Goal: Task Accomplishment & Management: Use online tool/utility

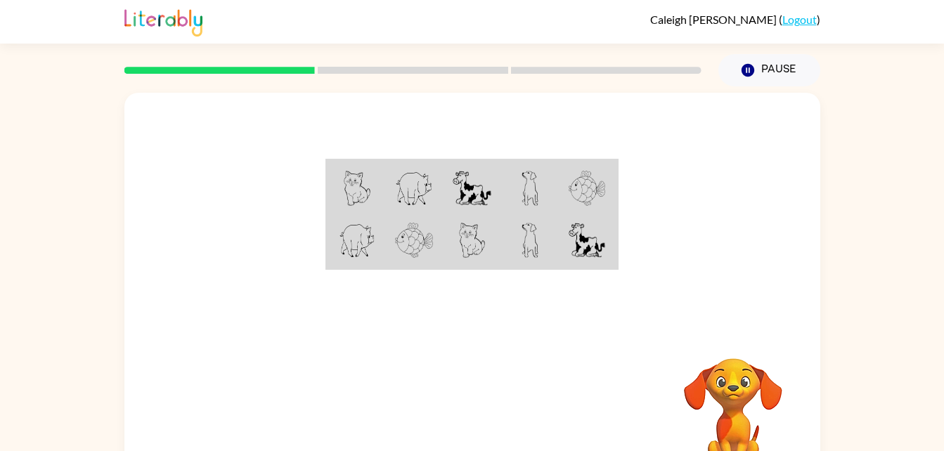
click at [437, 268] on td at bounding box center [414, 241] width 58 height 54
click at [750, 56] on button "Pause Pause" at bounding box center [770, 70] width 102 height 32
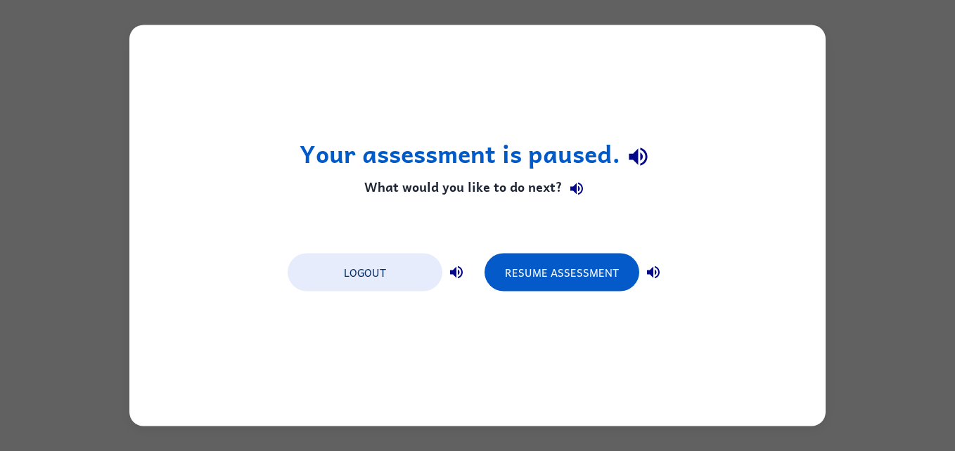
click at [559, 301] on div "Your assessment is paused. What would you like to do next? Logout Resume Assess…" at bounding box center [477, 225] width 696 height 401
click at [588, 274] on button "Resume Assessment" at bounding box center [561, 273] width 155 height 38
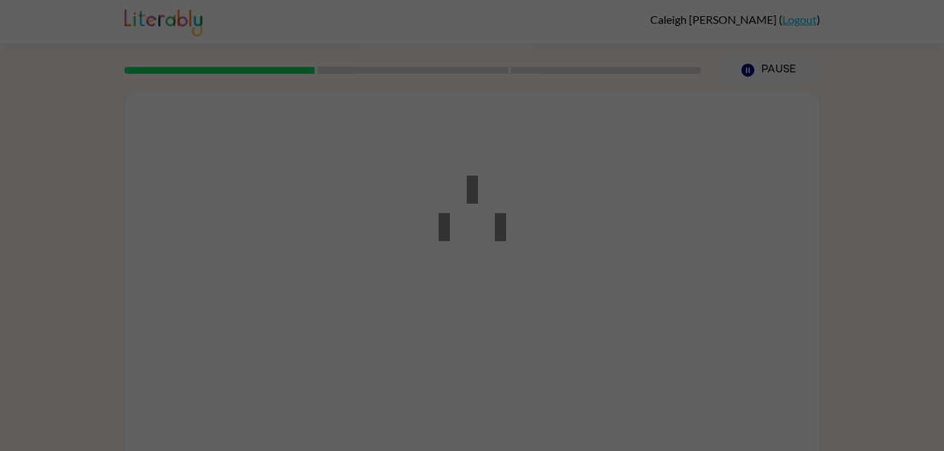
click at [588, 274] on div at bounding box center [472, 225] width 944 height 451
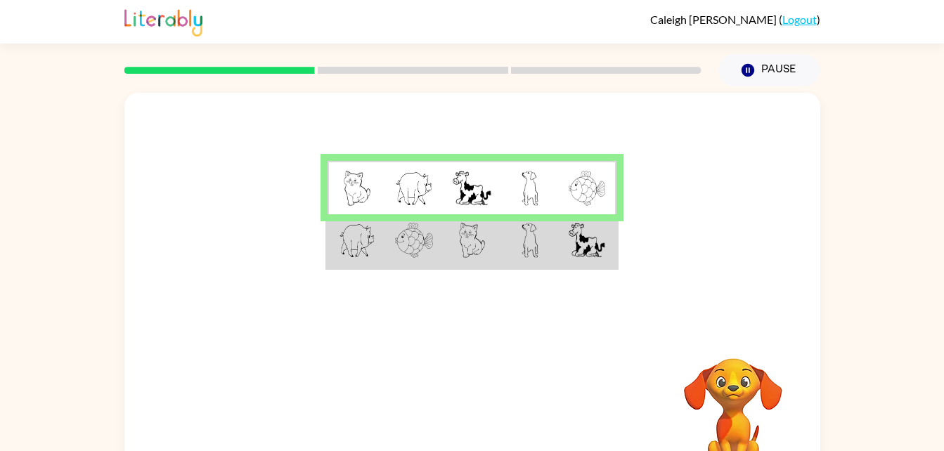
click at [364, 183] on img at bounding box center [357, 188] width 27 height 35
click at [361, 194] on img at bounding box center [357, 188] width 27 height 35
click at [358, 197] on img at bounding box center [357, 188] width 27 height 35
click at [360, 194] on img at bounding box center [357, 188] width 27 height 35
click at [411, 190] on img at bounding box center [414, 188] width 38 height 35
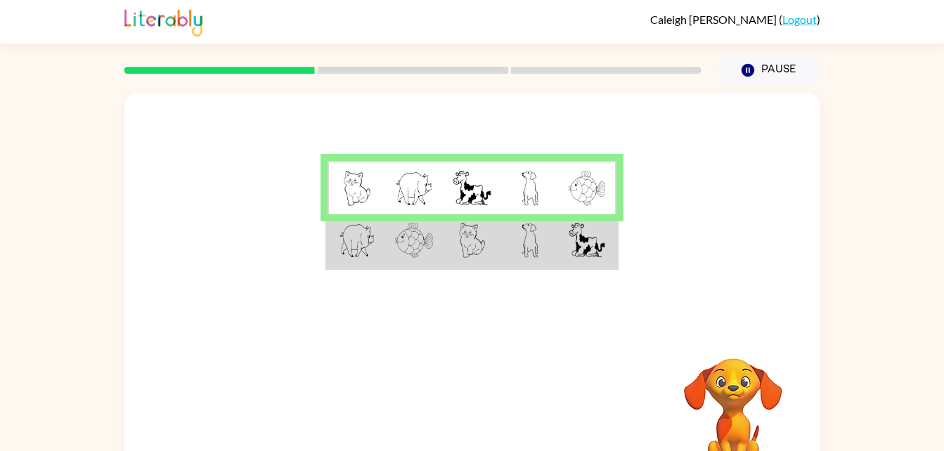
click at [760, 239] on div at bounding box center [472, 211] width 696 height 236
click at [591, 248] on img at bounding box center [587, 240] width 37 height 35
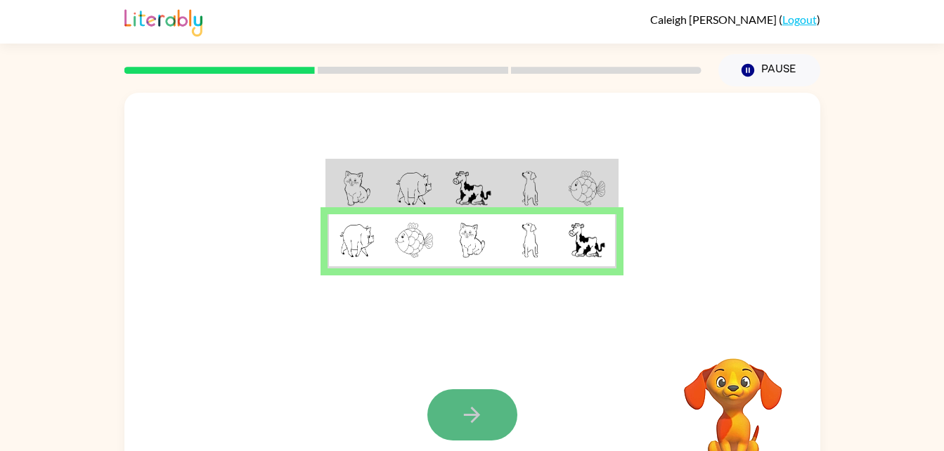
click at [469, 409] on icon "button" at bounding box center [472, 415] width 25 height 25
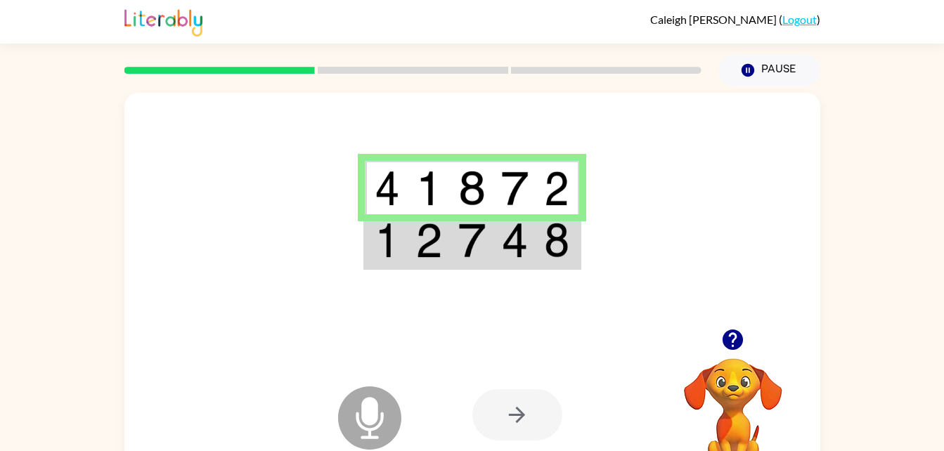
click at [371, 428] on icon at bounding box center [369, 418] width 63 height 63
click at [392, 192] on img at bounding box center [387, 188] width 25 height 35
click at [430, 186] on img at bounding box center [429, 188] width 27 height 35
click at [436, 239] on img at bounding box center [429, 240] width 27 height 35
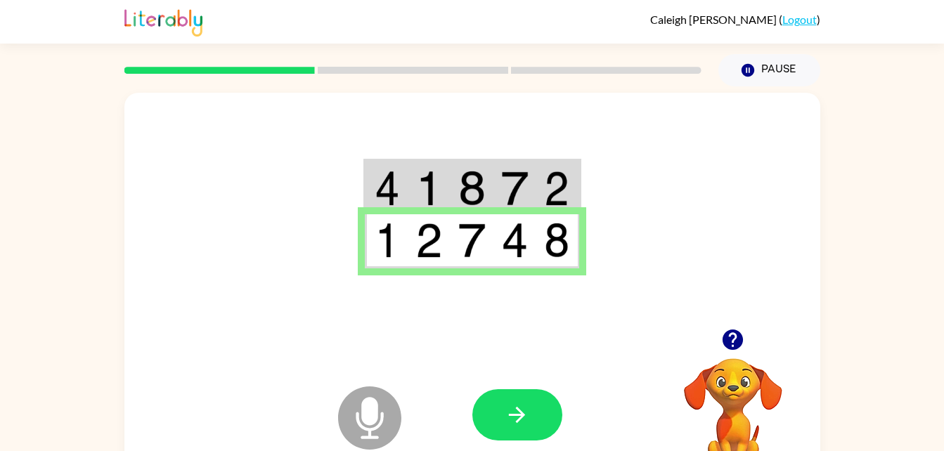
click at [372, 406] on icon "Microphone The Microphone is here when it is your turn to talk" at bounding box center [440, 435] width 211 height 105
click at [514, 416] on icon "button" at bounding box center [517, 415] width 16 height 16
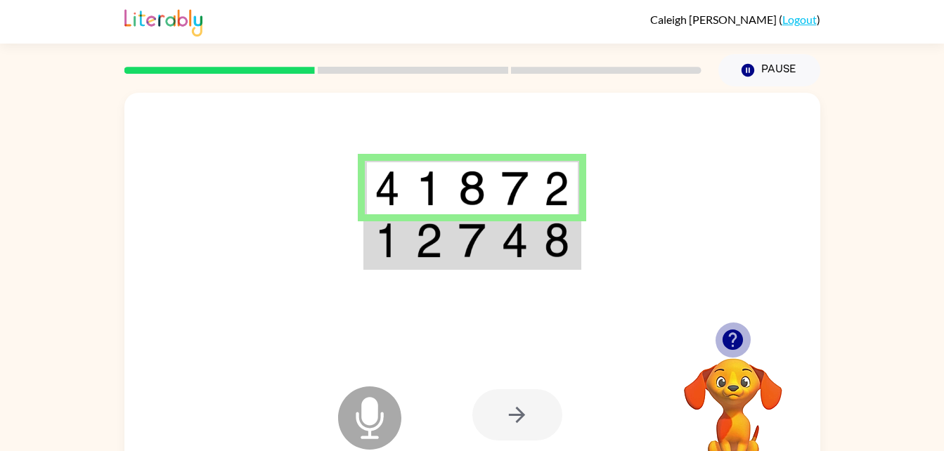
click at [733, 335] on icon "button" at bounding box center [733, 340] width 20 height 20
click at [392, 196] on img at bounding box center [387, 188] width 25 height 35
drag, startPoint x: 406, startPoint y: 196, endPoint x: 440, endPoint y: 184, distance: 36.0
click at [440, 184] on tr at bounding box center [472, 188] width 214 height 54
drag, startPoint x: 440, startPoint y: 184, endPoint x: 468, endPoint y: 183, distance: 28.1
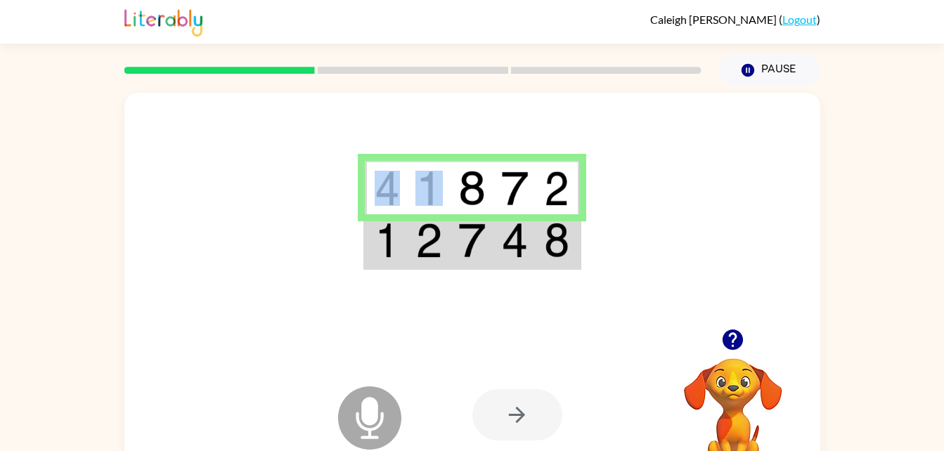
click at [468, 183] on img at bounding box center [471, 188] width 27 height 35
click at [485, 195] on img at bounding box center [471, 188] width 27 height 35
click at [467, 181] on img at bounding box center [471, 188] width 27 height 35
click at [497, 249] on td at bounding box center [515, 241] width 43 height 54
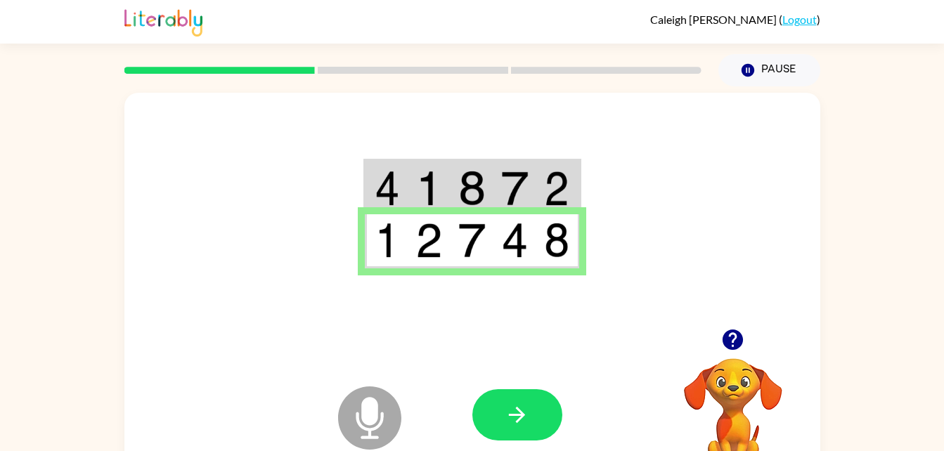
drag, startPoint x: 506, startPoint y: 403, endPoint x: 436, endPoint y: 364, distance: 79.6
click at [436, 364] on div "Microphone The Microphone is here when it is your turn to talk Your browser mus…" at bounding box center [472, 415] width 696 height 158
click at [526, 408] on icon "button" at bounding box center [517, 415] width 25 height 25
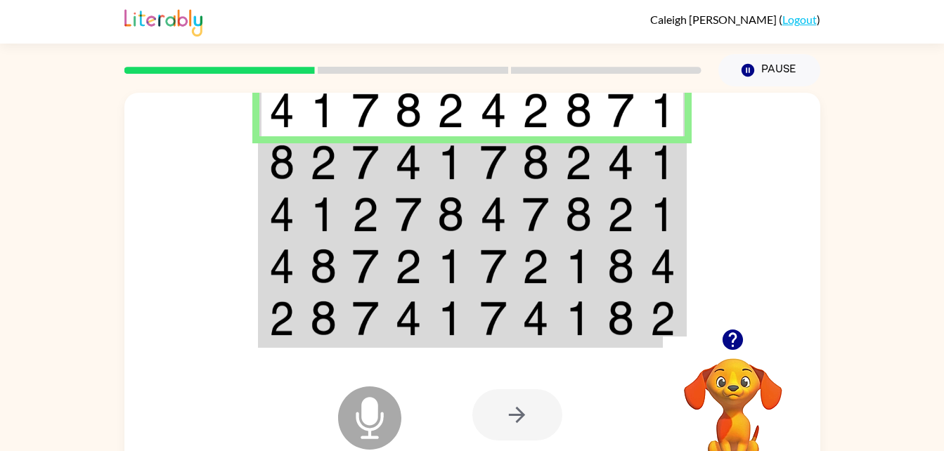
click at [480, 152] on img at bounding box center [493, 162] width 27 height 35
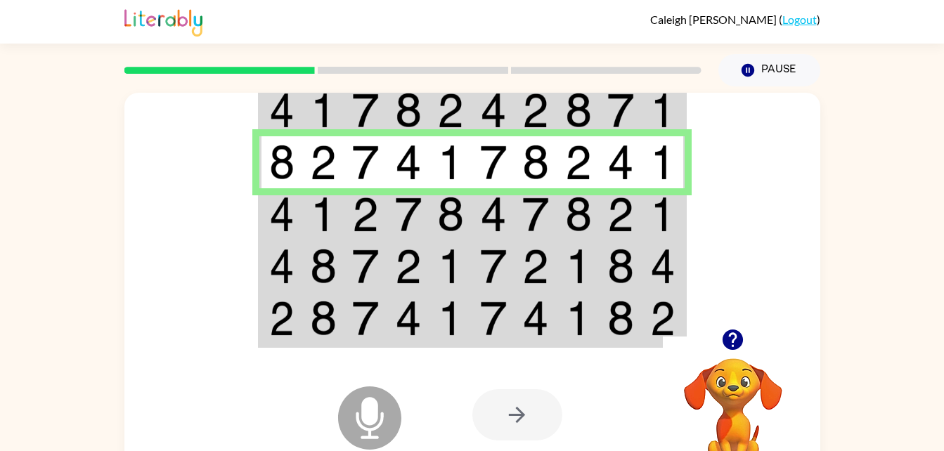
click at [365, 192] on td at bounding box center [366, 214] width 43 height 52
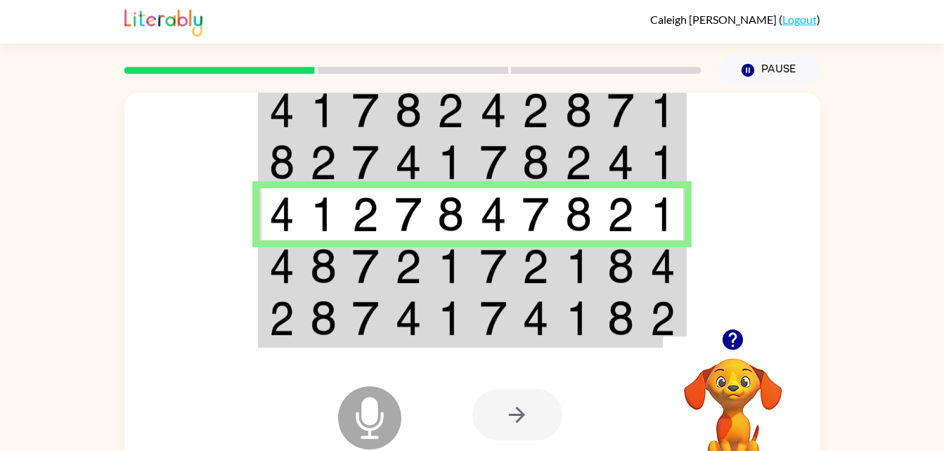
click at [480, 274] on img at bounding box center [493, 266] width 27 height 35
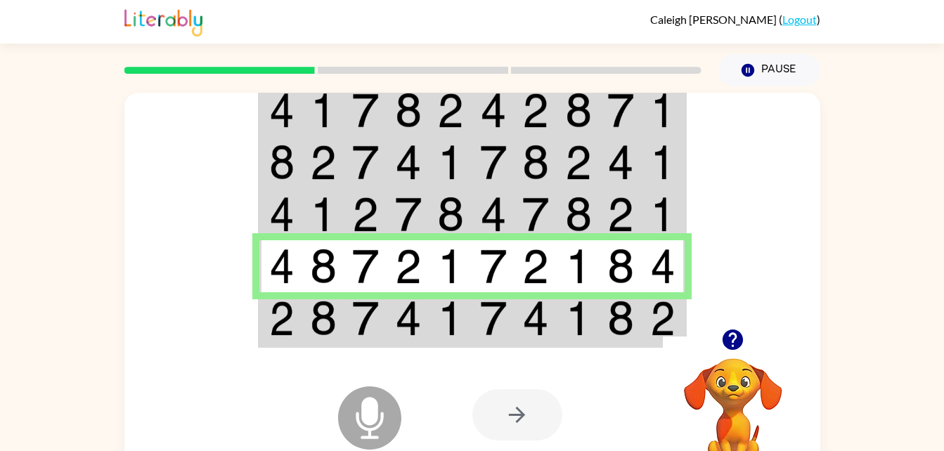
click at [366, 310] on img at bounding box center [365, 318] width 27 height 35
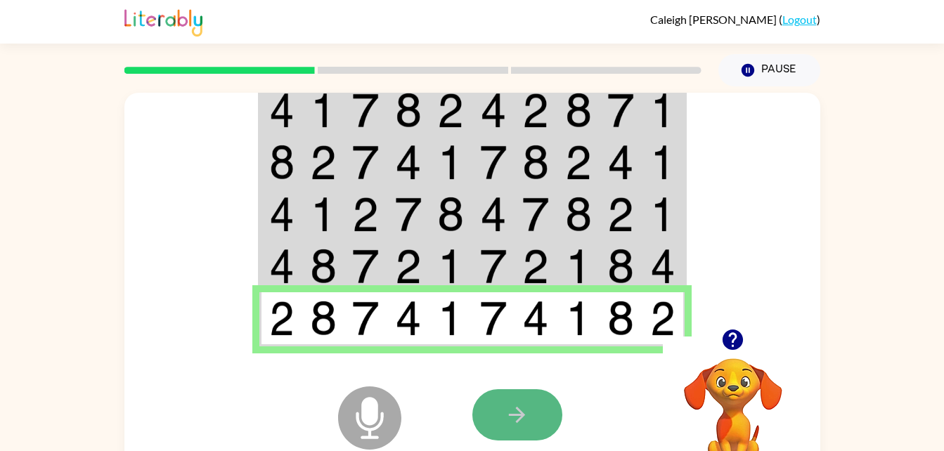
click at [522, 425] on icon "button" at bounding box center [517, 415] width 25 height 25
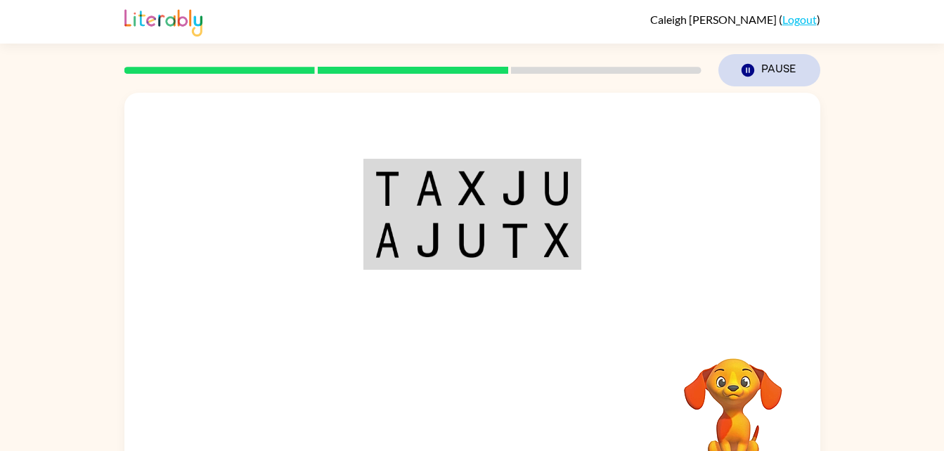
click at [743, 69] on icon "button" at bounding box center [747, 70] width 13 height 13
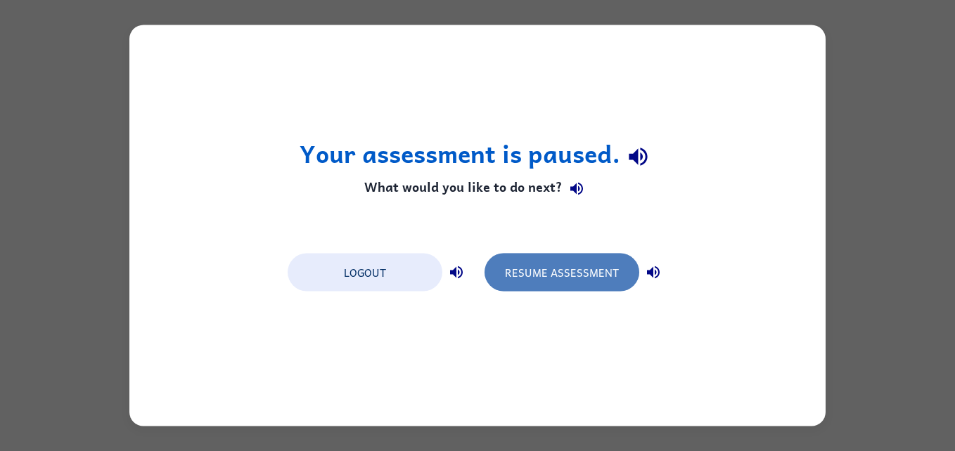
click at [600, 285] on button "Resume Assessment" at bounding box center [561, 273] width 155 height 38
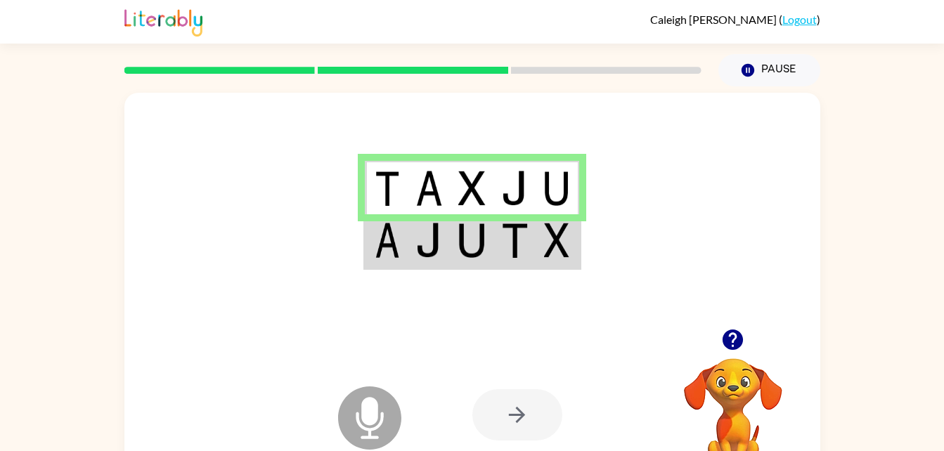
click at [372, 415] on icon "Microphone The Microphone is here when it is your turn to talk" at bounding box center [440, 435] width 211 height 105
click at [513, 224] on img at bounding box center [514, 240] width 27 height 35
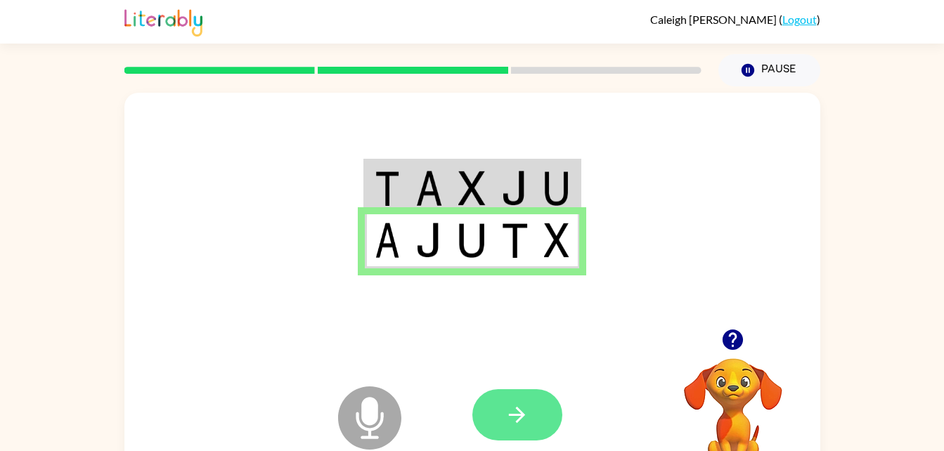
click at [524, 399] on button "button" at bounding box center [517, 415] width 90 height 51
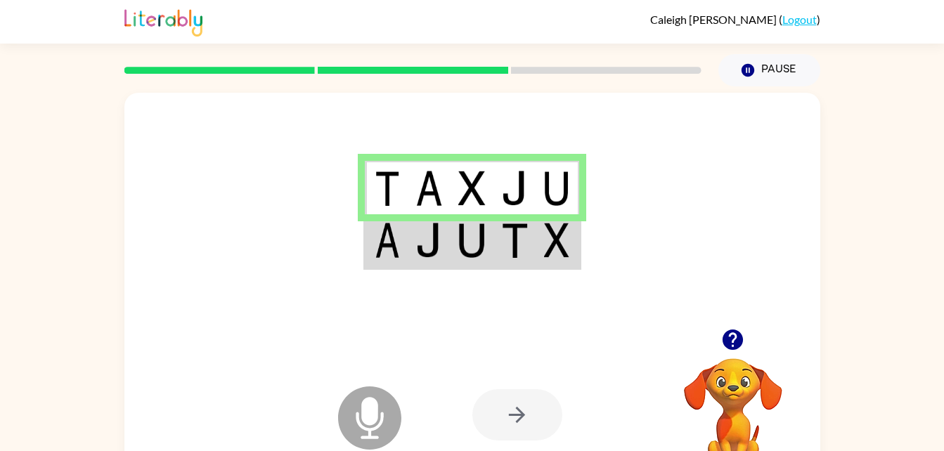
click at [484, 238] on img at bounding box center [471, 240] width 27 height 35
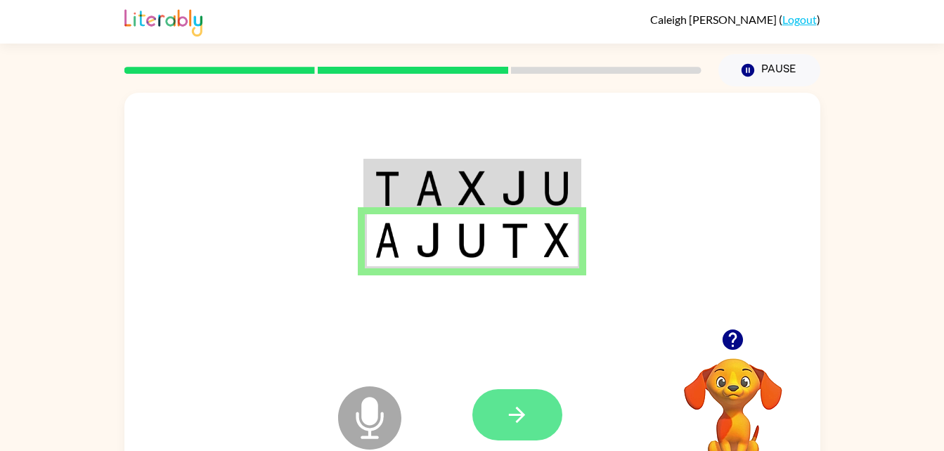
click at [515, 439] on button "button" at bounding box center [517, 415] width 90 height 51
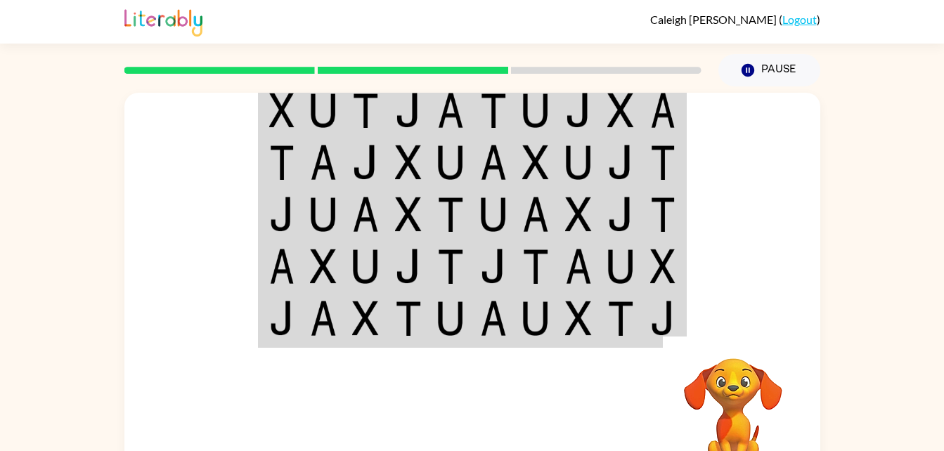
click at [545, 190] on td at bounding box center [536, 214] width 43 height 52
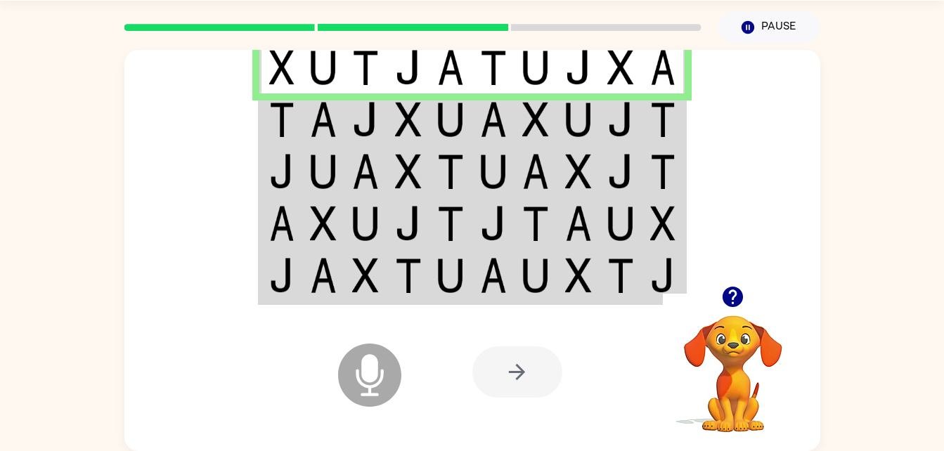
click at [524, 399] on icon "Microphone The Microphone is here when it is your turn to talk" at bounding box center [440, 392] width 211 height 105
click at [334, 160] on img at bounding box center [323, 171] width 27 height 35
click at [338, 113] on td at bounding box center [323, 120] width 43 height 52
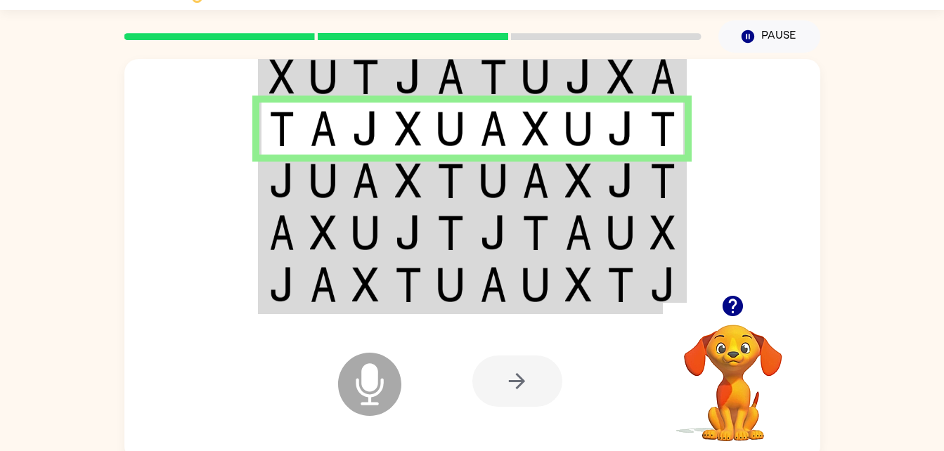
scroll to position [33, 0]
click at [602, 275] on td at bounding box center [621, 286] width 43 height 54
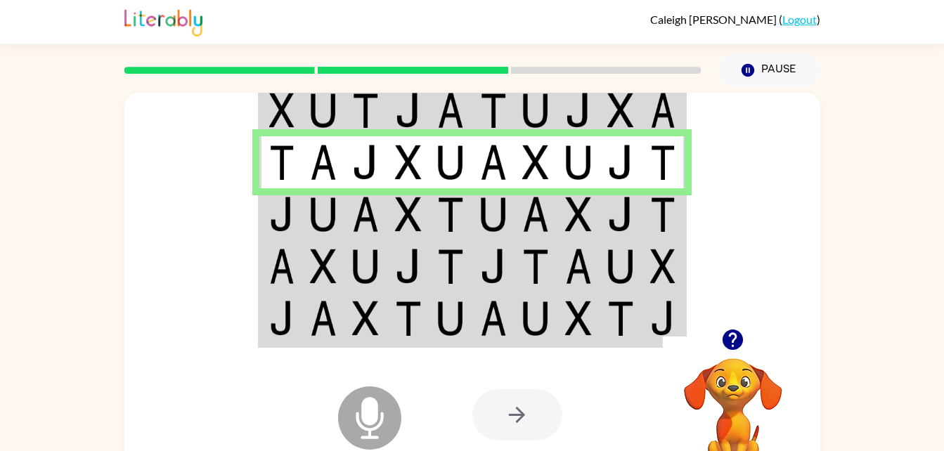
click at [614, 293] on td at bounding box center [621, 319] width 43 height 54
click at [624, 310] on img at bounding box center [620, 318] width 27 height 35
click at [627, 328] on img at bounding box center [620, 318] width 27 height 35
click at [581, 217] on img at bounding box center [578, 214] width 27 height 35
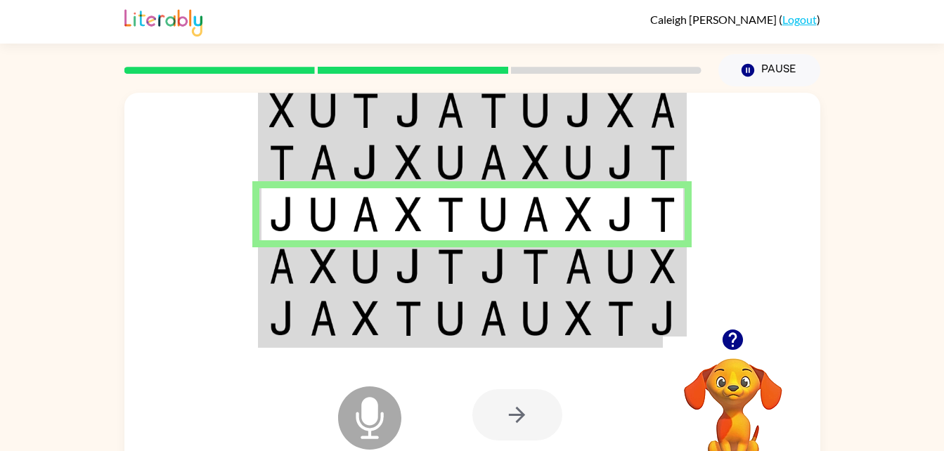
click at [548, 260] on img at bounding box center [535, 266] width 27 height 35
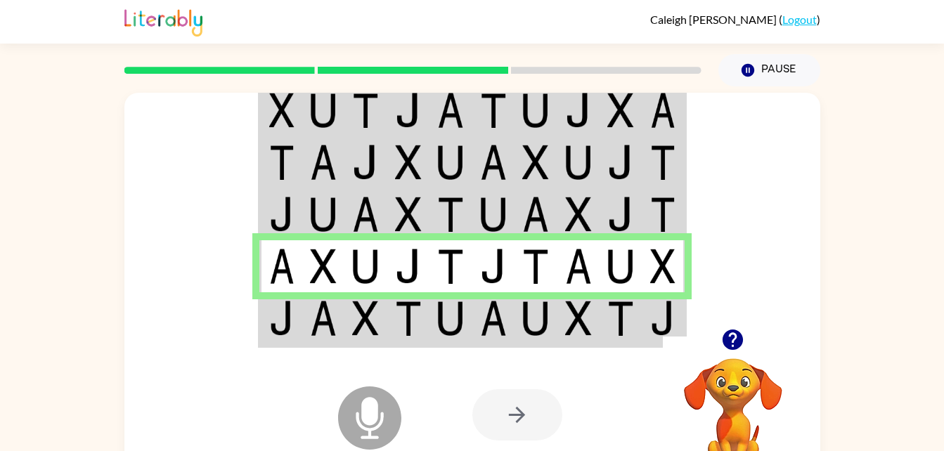
click at [479, 317] on td at bounding box center [493, 319] width 43 height 54
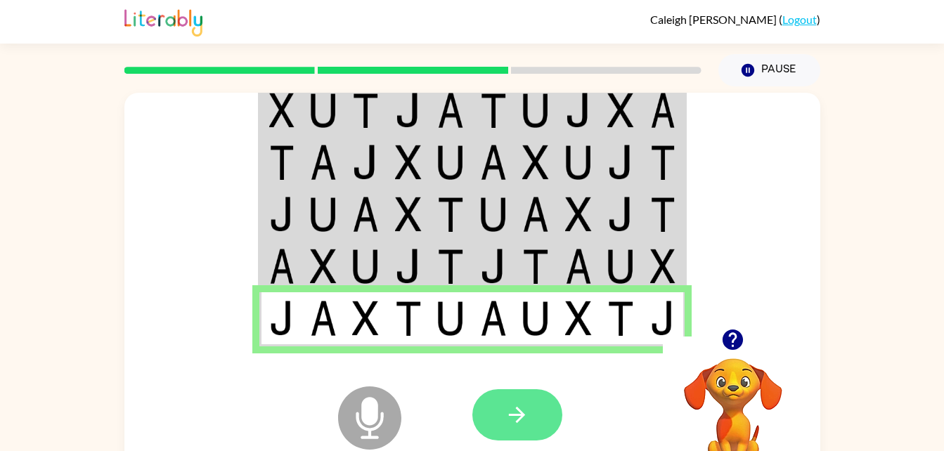
click at [494, 406] on button "button" at bounding box center [517, 415] width 90 height 51
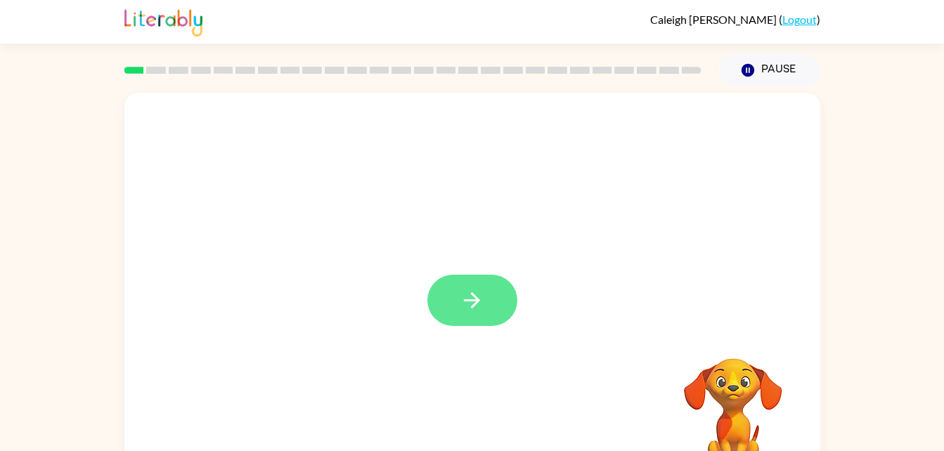
click at [503, 290] on button "button" at bounding box center [472, 300] width 90 height 51
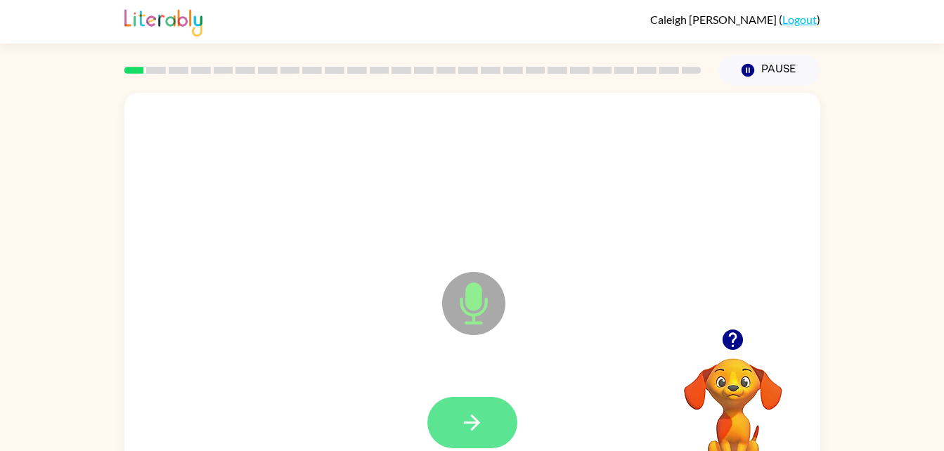
click at [476, 420] on icon "button" at bounding box center [472, 423] width 16 height 16
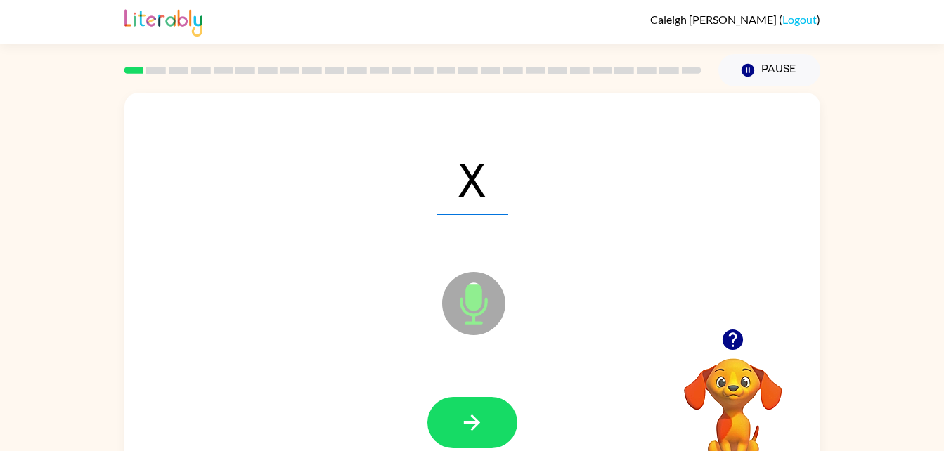
click at [487, 291] on icon at bounding box center [473, 303] width 63 height 63
click at [470, 418] on icon "button" at bounding box center [472, 423] width 25 height 25
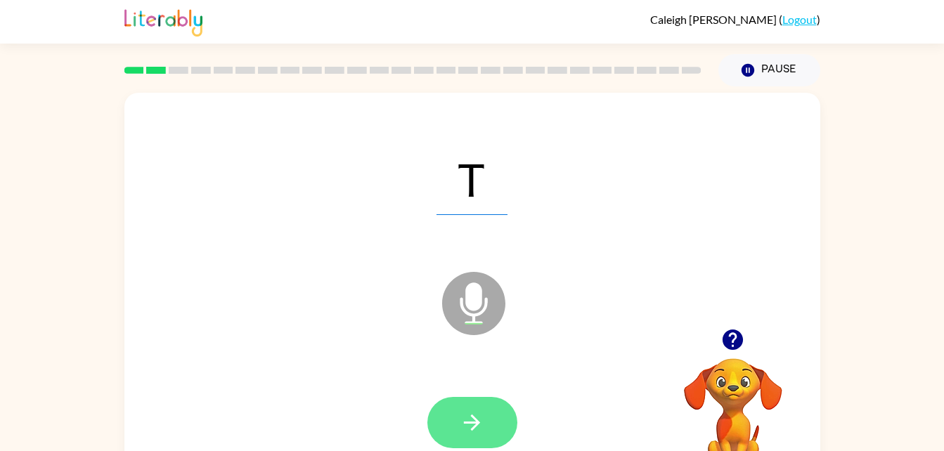
click at [501, 423] on button "button" at bounding box center [472, 422] width 90 height 51
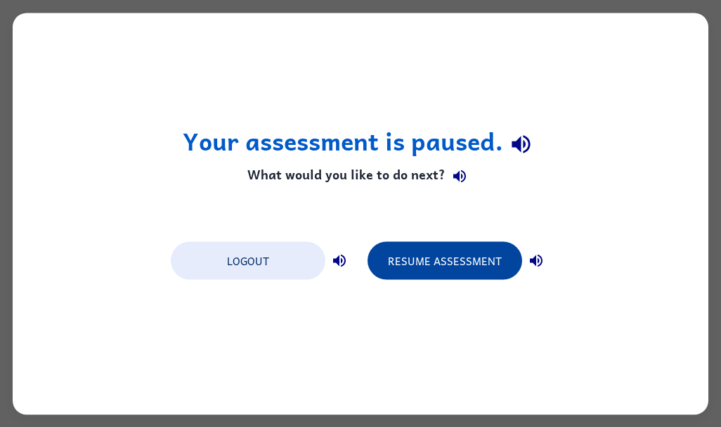
click at [434, 265] on button "Resume Assessment" at bounding box center [445, 260] width 155 height 38
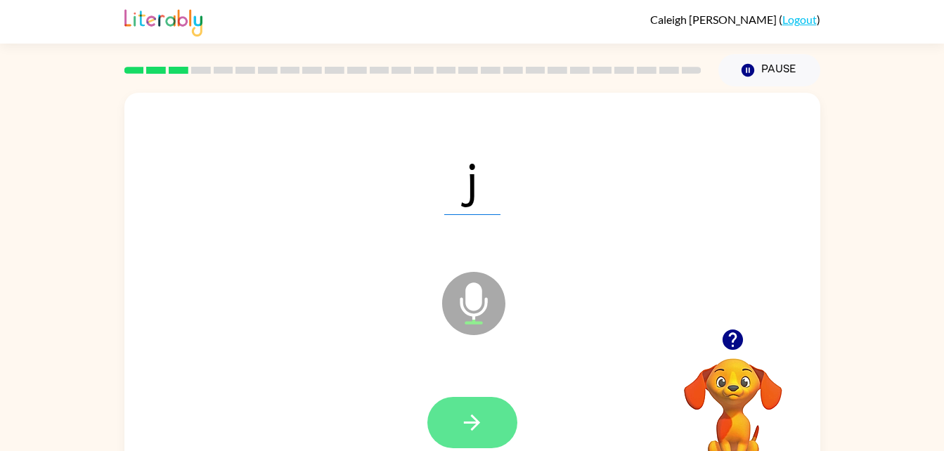
click at [470, 413] on icon "button" at bounding box center [472, 423] width 25 height 25
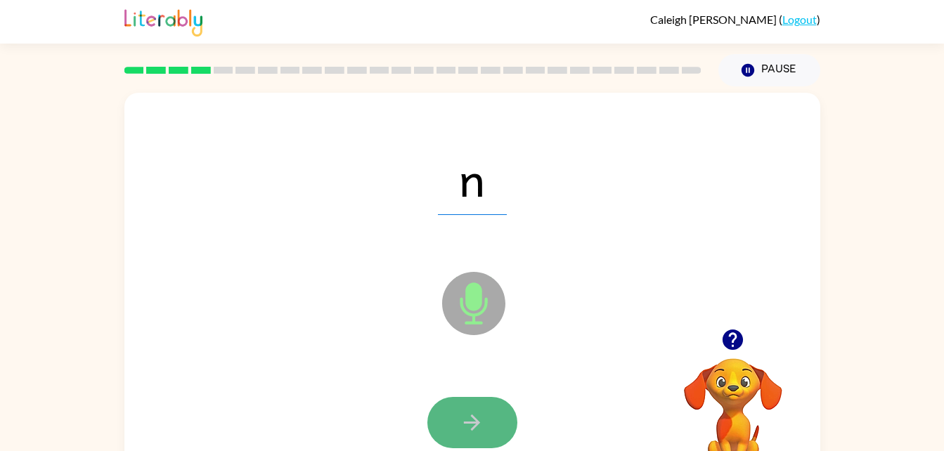
click at [463, 407] on button "button" at bounding box center [472, 422] width 90 height 51
click at [453, 403] on button "button" at bounding box center [472, 422] width 90 height 51
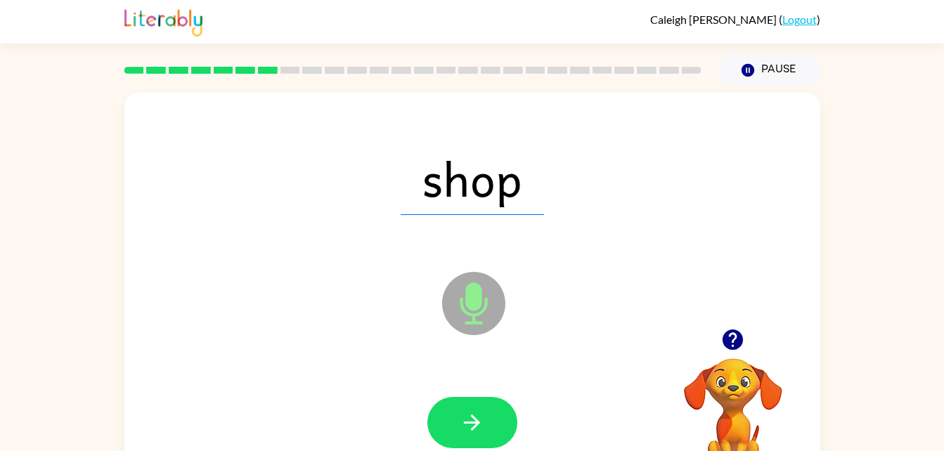
scroll to position [43, 0]
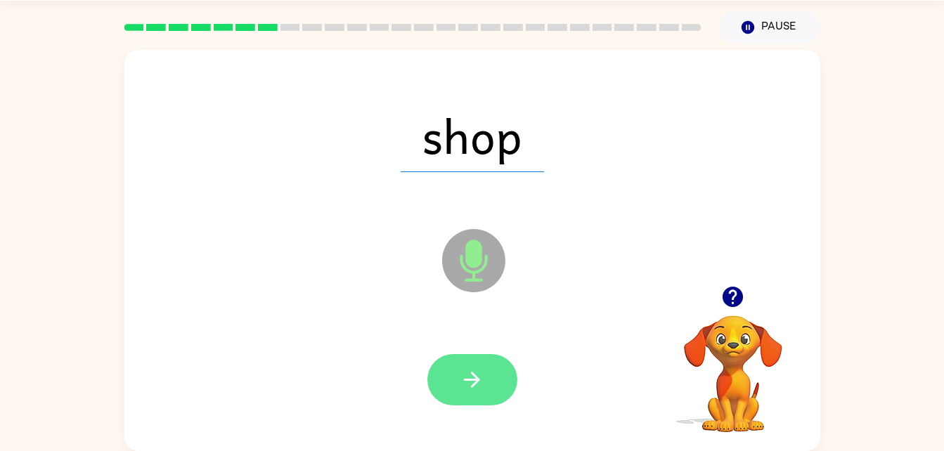
click at [448, 392] on button "button" at bounding box center [472, 379] width 90 height 51
click at [449, 381] on div at bounding box center [472, 379] width 90 height 51
click at [451, 368] on div at bounding box center [472, 379] width 90 height 51
click at [497, 405] on button "button" at bounding box center [472, 379] width 90 height 51
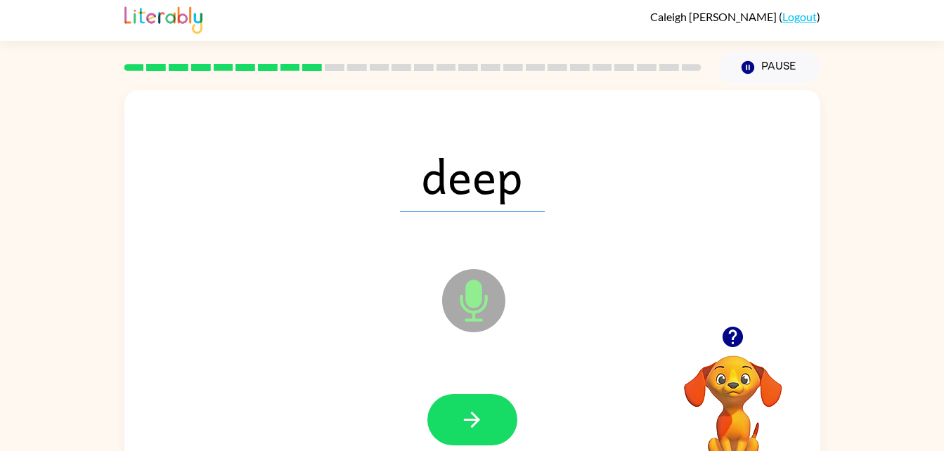
scroll to position [2, 0]
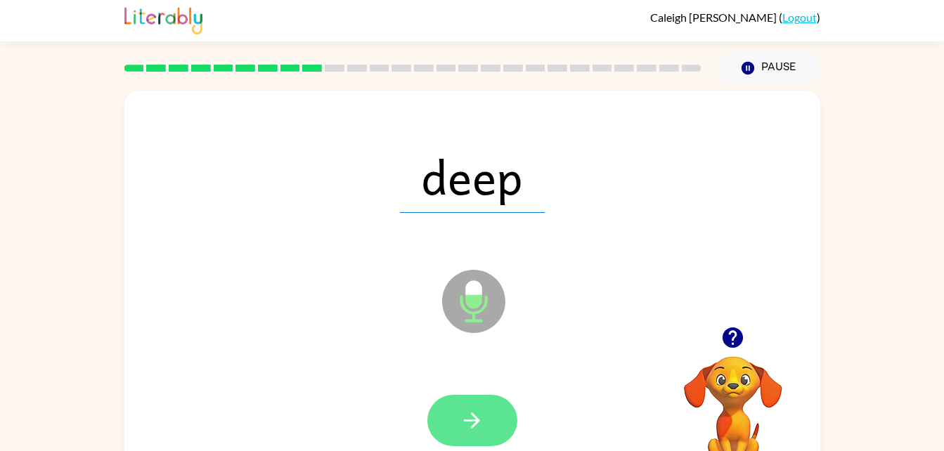
click at [495, 404] on button "button" at bounding box center [472, 420] width 90 height 51
click at [477, 416] on icon "button" at bounding box center [472, 421] width 25 height 25
click at [461, 402] on button "button" at bounding box center [472, 420] width 90 height 51
click at [476, 427] on icon "button" at bounding box center [472, 421] width 25 height 25
click at [458, 422] on button "button" at bounding box center [472, 420] width 90 height 51
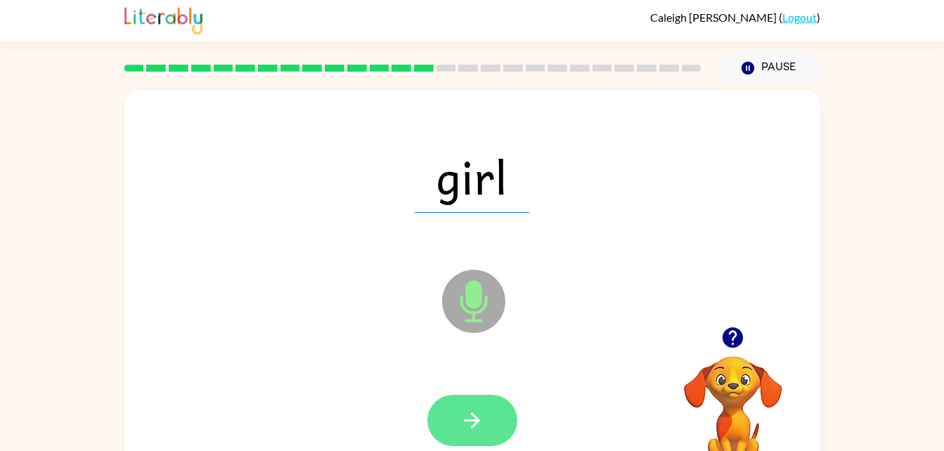
click at [474, 431] on icon "button" at bounding box center [472, 421] width 25 height 25
click at [475, 432] on icon "button" at bounding box center [472, 421] width 25 height 25
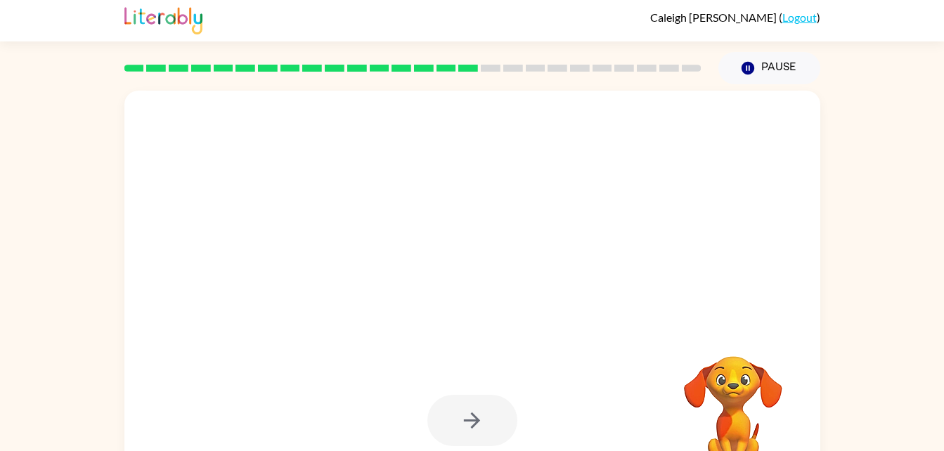
click at [487, 414] on div at bounding box center [472, 420] width 90 height 51
click at [486, 409] on div at bounding box center [472, 420] width 90 height 51
click at [471, 424] on div at bounding box center [472, 420] width 90 height 51
click at [475, 420] on div at bounding box center [472, 420] width 90 height 51
click at [475, 418] on div at bounding box center [472, 420] width 90 height 51
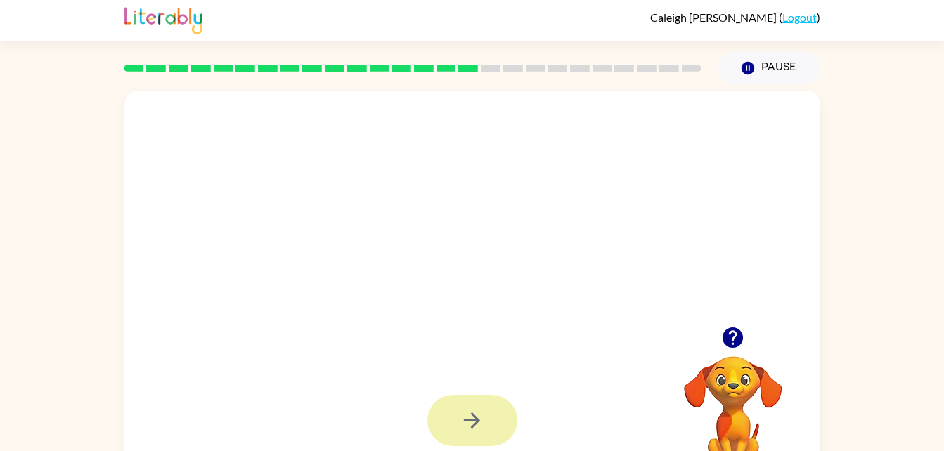
click at [472, 427] on icon "button" at bounding box center [472, 421] width 16 height 16
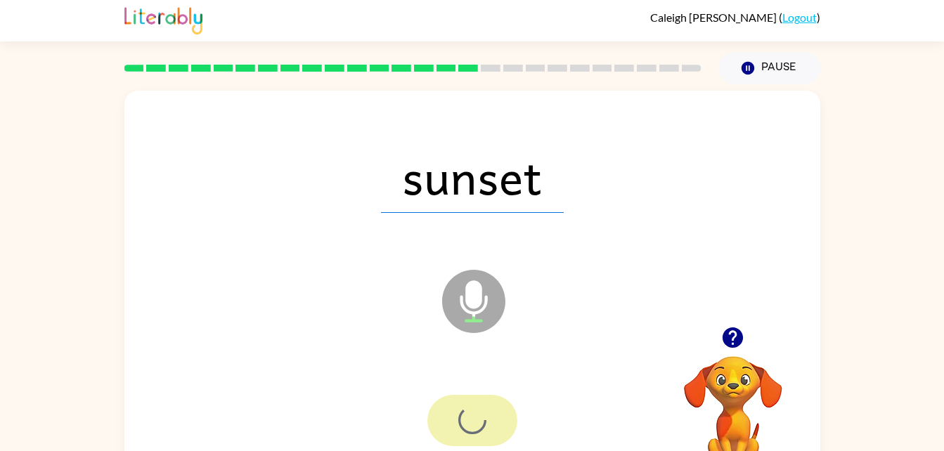
click at [475, 431] on div at bounding box center [472, 420] width 90 height 51
click at [476, 428] on div at bounding box center [472, 420] width 90 height 51
click at [478, 426] on div at bounding box center [472, 420] width 90 height 51
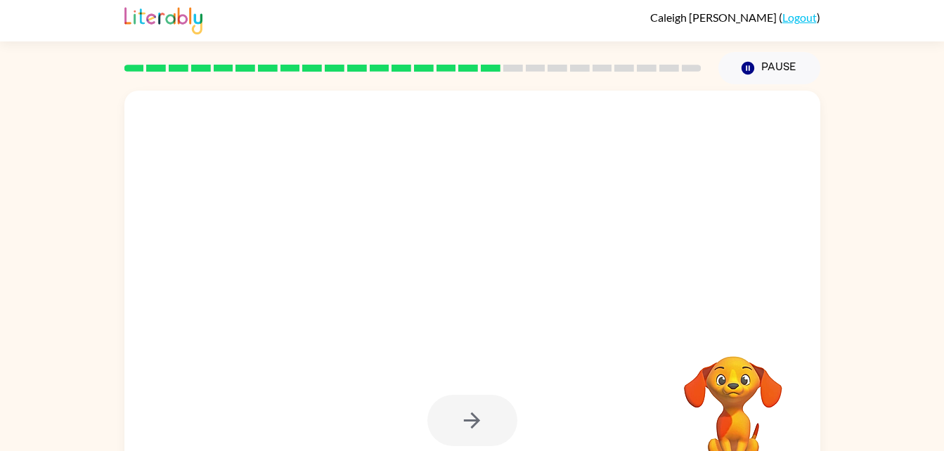
click at [477, 430] on div at bounding box center [472, 420] width 90 height 51
click at [487, 412] on div at bounding box center [472, 420] width 90 height 51
click at [482, 418] on div at bounding box center [472, 420] width 90 height 51
click at [479, 427] on div at bounding box center [472, 420] width 90 height 51
click at [480, 430] on div at bounding box center [472, 420] width 90 height 51
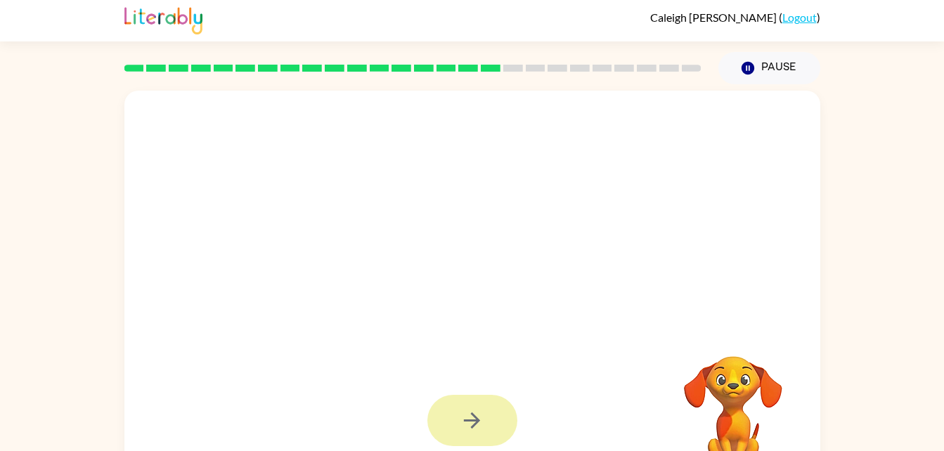
click at [477, 438] on button "button" at bounding box center [472, 420] width 90 height 51
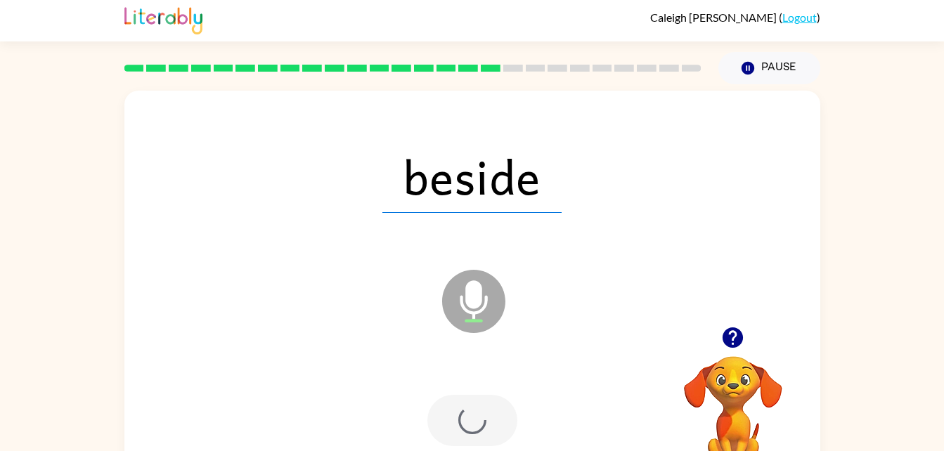
click at [479, 427] on div at bounding box center [472, 420] width 90 height 51
click at [473, 440] on div at bounding box center [472, 420] width 90 height 51
click at [477, 435] on div at bounding box center [472, 420] width 90 height 51
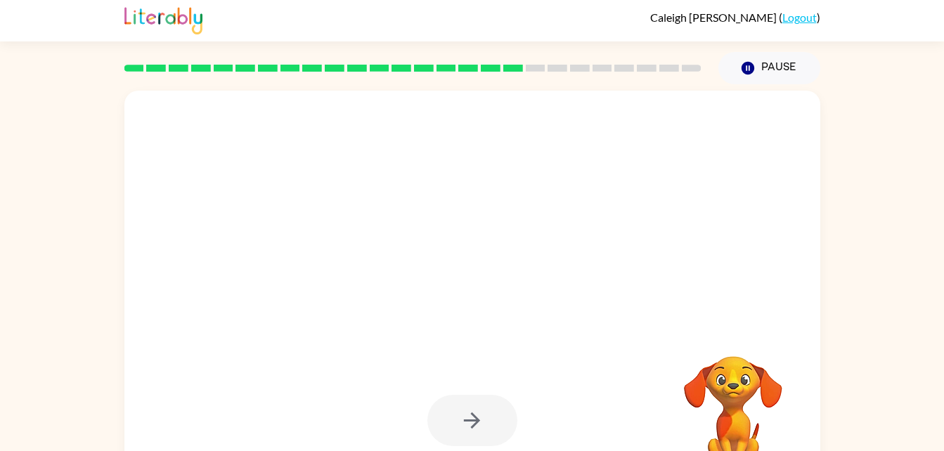
click at [477, 423] on div at bounding box center [472, 420] width 90 height 51
click at [465, 430] on div at bounding box center [472, 420] width 90 height 51
click at [468, 430] on div at bounding box center [472, 420] width 90 height 51
click at [472, 430] on div at bounding box center [472, 420] width 90 height 51
click at [472, 439] on div at bounding box center [472, 420] width 90 height 51
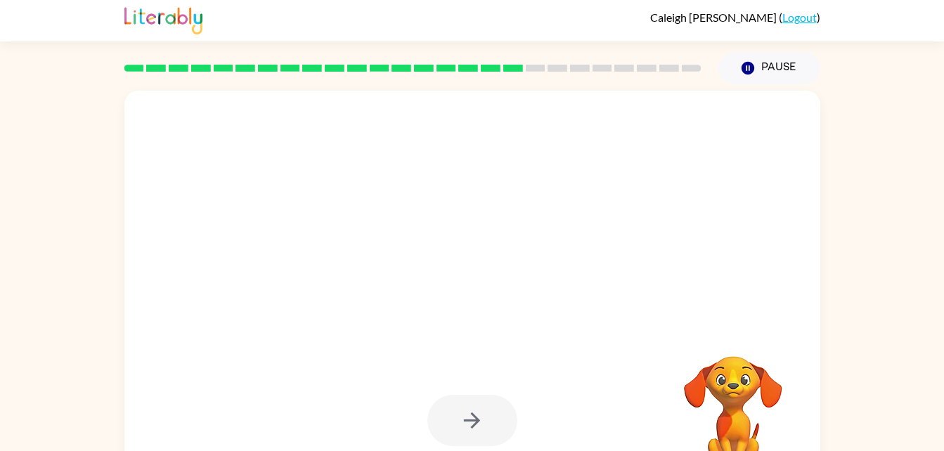
click at [475, 432] on div at bounding box center [472, 420] width 90 height 51
click at [480, 432] on div at bounding box center [472, 420] width 90 height 51
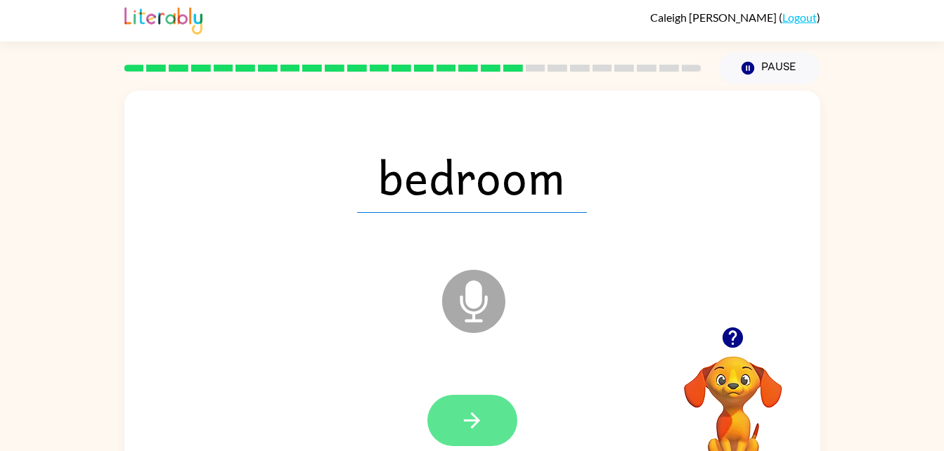
click at [478, 432] on icon "button" at bounding box center [472, 421] width 25 height 25
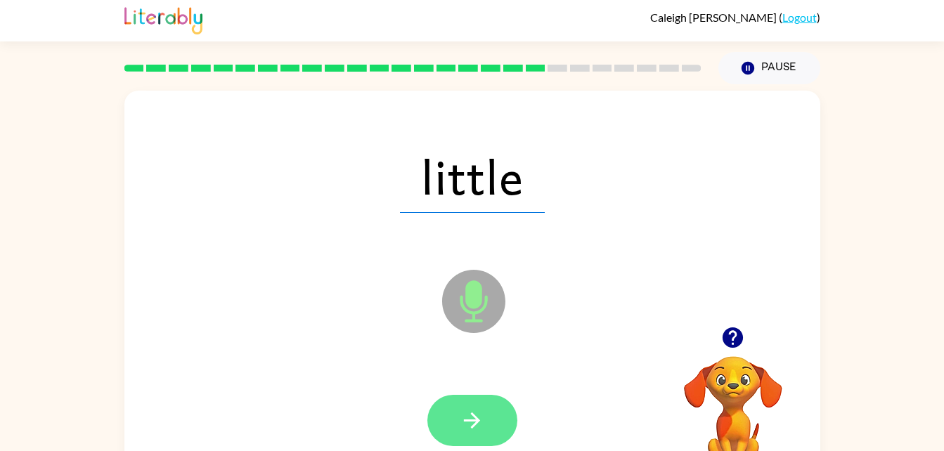
click at [485, 419] on button "button" at bounding box center [472, 420] width 90 height 51
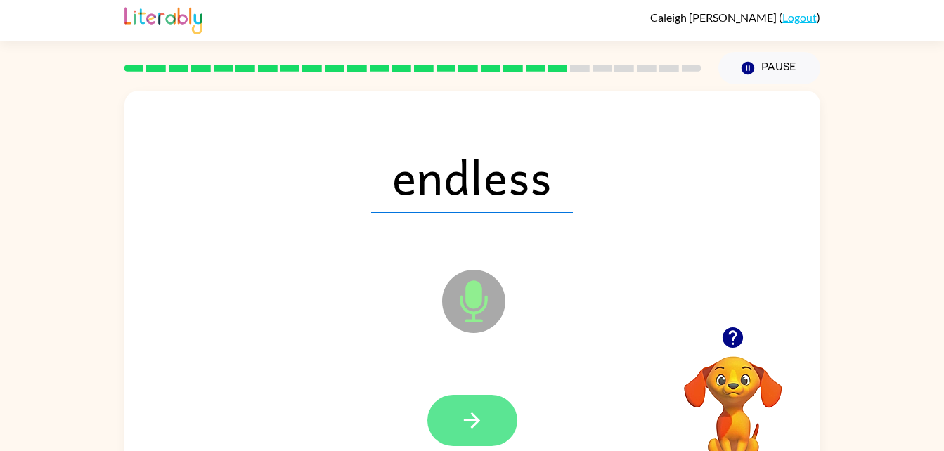
click at [480, 423] on icon "button" at bounding box center [472, 421] width 25 height 25
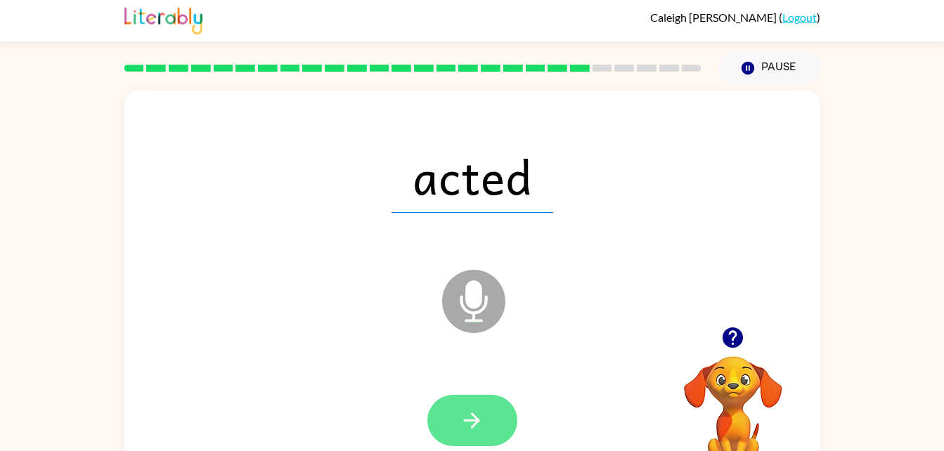
click at [464, 420] on icon "button" at bounding box center [472, 421] width 16 height 16
click at [482, 429] on icon "button" at bounding box center [472, 421] width 25 height 25
click at [468, 419] on icon "button" at bounding box center [472, 421] width 25 height 25
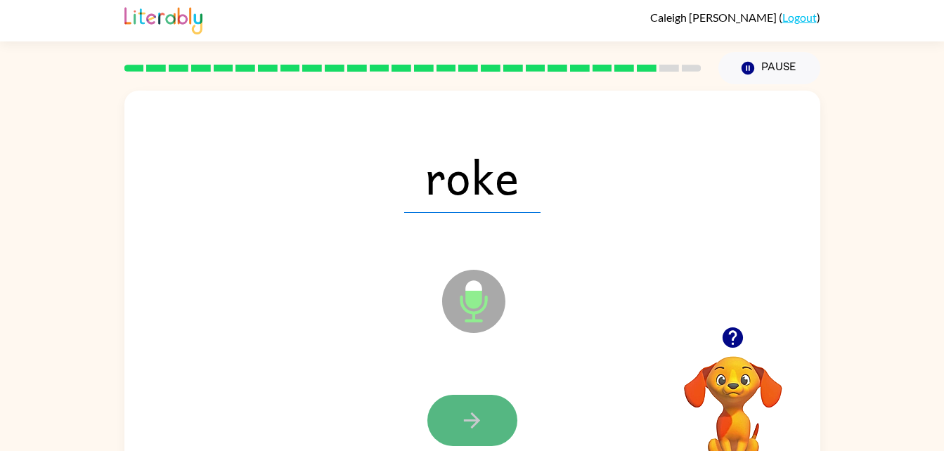
click at [475, 415] on icon "button" at bounding box center [472, 421] width 25 height 25
click at [472, 415] on icon "button" at bounding box center [472, 421] width 16 height 16
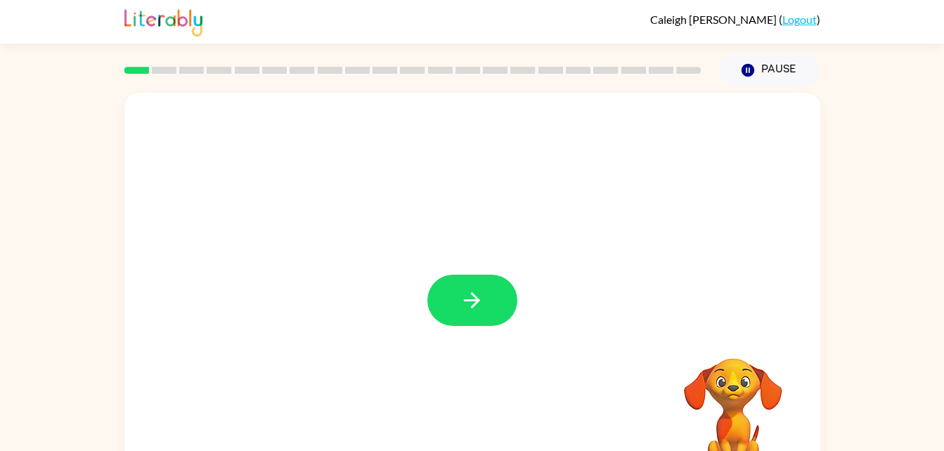
click at [469, 336] on div at bounding box center [472, 293] width 696 height 401
click at [465, 326] on button "button" at bounding box center [472, 300] width 90 height 51
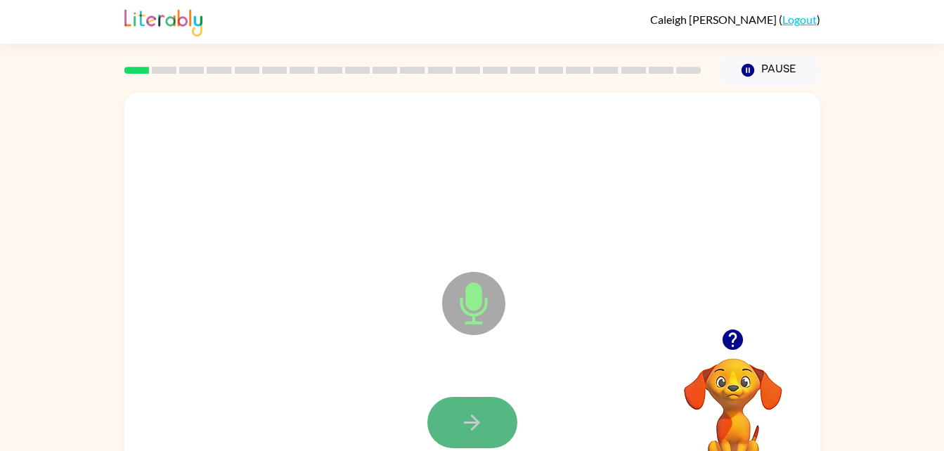
click at [472, 406] on button "button" at bounding box center [472, 422] width 90 height 51
click at [464, 427] on icon "button" at bounding box center [472, 423] width 25 height 25
click at [458, 412] on button "button" at bounding box center [472, 422] width 90 height 51
click at [462, 393] on div at bounding box center [473, 423] width 668 height 115
click at [478, 411] on icon "button" at bounding box center [472, 423] width 25 height 25
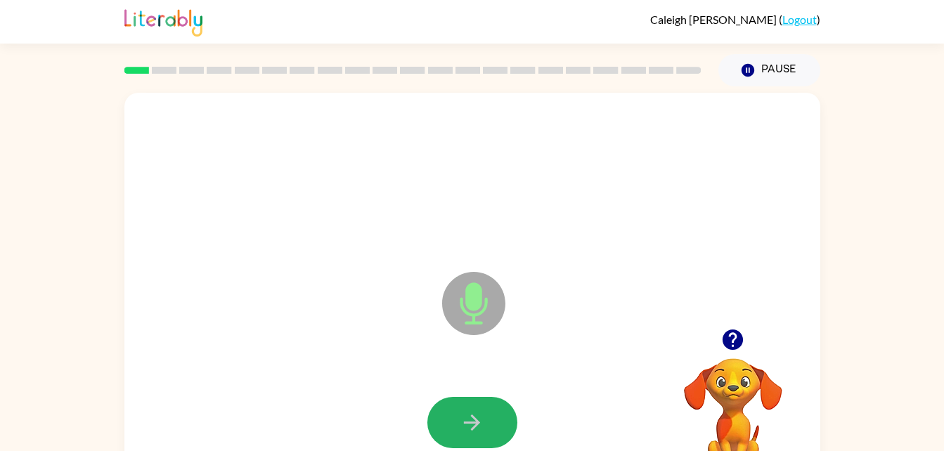
click at [478, 411] on icon "button" at bounding box center [472, 423] width 25 height 25
click at [480, 420] on icon "button" at bounding box center [472, 423] width 25 height 25
click at [467, 413] on icon "button" at bounding box center [472, 423] width 25 height 25
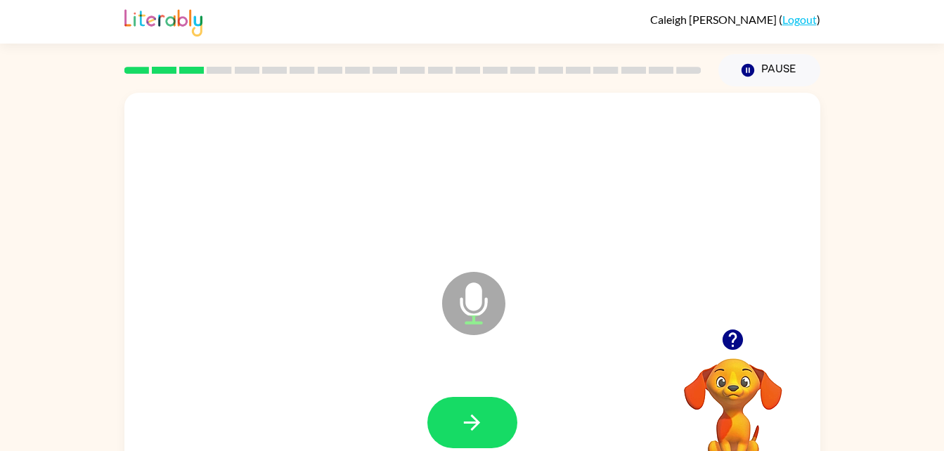
drag, startPoint x: 468, startPoint y: 411, endPoint x: 462, endPoint y: 428, distance: 18.5
click at [462, 428] on icon "button" at bounding box center [472, 423] width 25 height 25
click at [463, 429] on div at bounding box center [472, 422] width 90 height 51
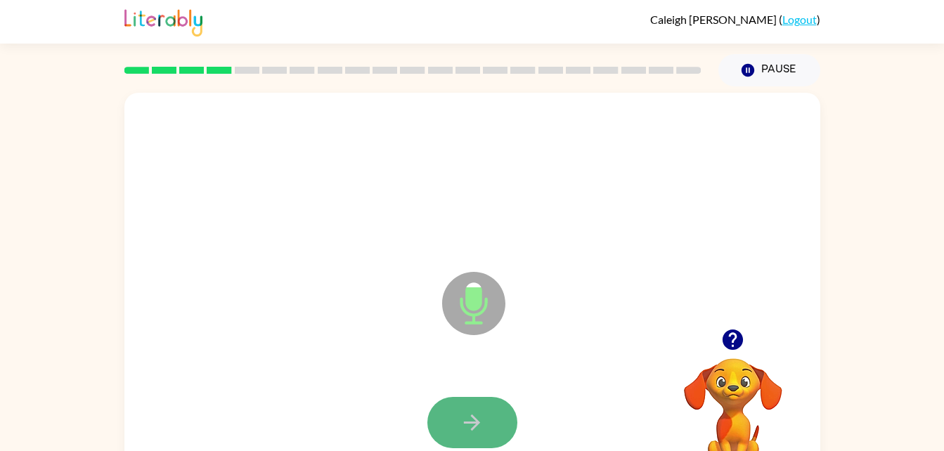
click at [487, 423] on button "button" at bounding box center [472, 422] width 90 height 51
drag, startPoint x: 492, startPoint y: 423, endPoint x: 487, endPoint y: 406, distance: 17.6
click at [487, 406] on button "button" at bounding box center [472, 422] width 90 height 51
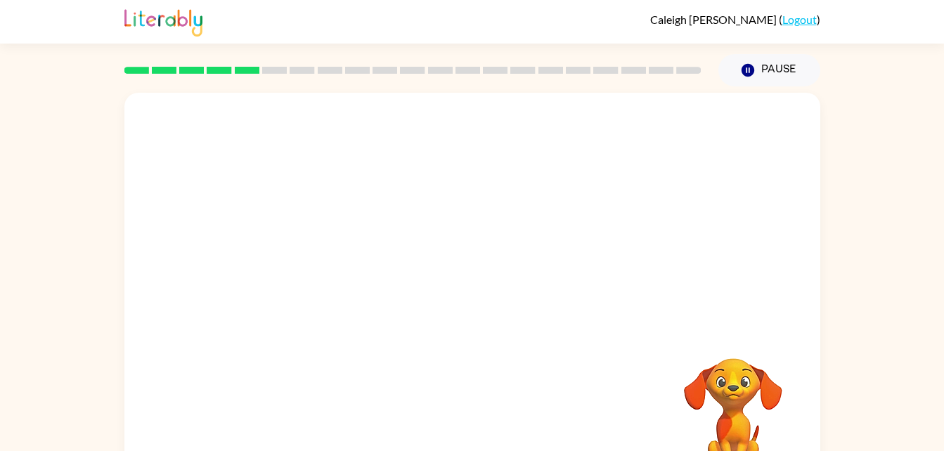
drag, startPoint x: 487, startPoint y: 406, endPoint x: 532, endPoint y: 404, distance: 45.0
click at [532, 404] on div "Your browser must support playing .mp4 files to use Literably. Please try using…" at bounding box center [472, 290] width 944 height 408
click at [663, 399] on video "Your browser must support playing .mp4 files to use Literably. Please try using…" at bounding box center [733, 407] width 141 height 141
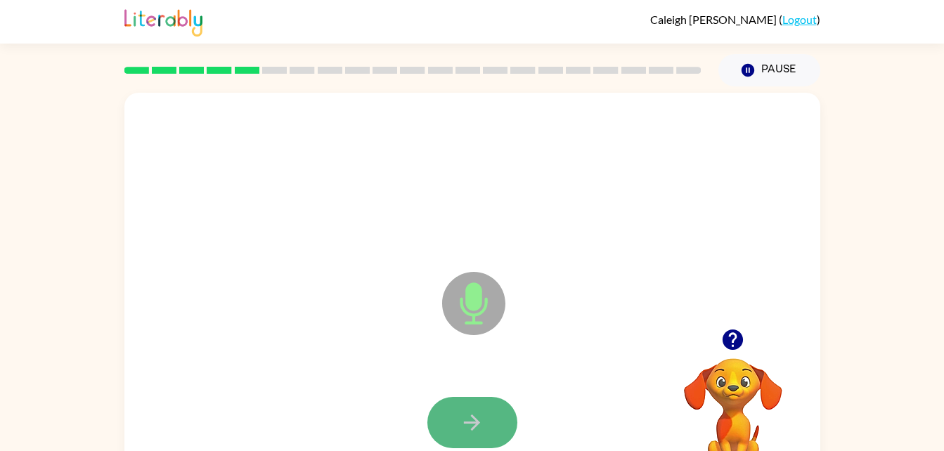
click at [468, 412] on icon "button" at bounding box center [472, 423] width 25 height 25
click at [478, 420] on icon "button" at bounding box center [472, 423] width 25 height 25
click at [468, 416] on icon "button" at bounding box center [472, 423] width 25 height 25
click at [475, 411] on icon "button" at bounding box center [472, 423] width 25 height 25
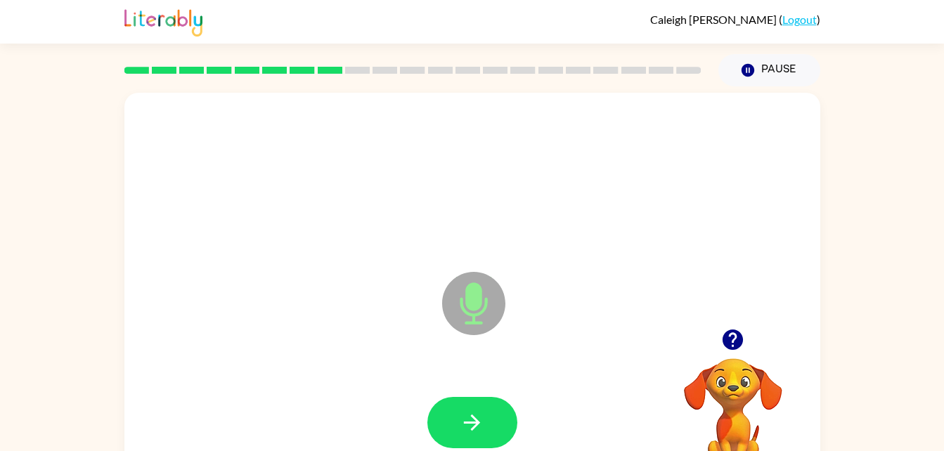
click at [475, 411] on icon "button" at bounding box center [472, 423] width 25 height 25
click at [470, 408] on button "button" at bounding box center [472, 422] width 90 height 51
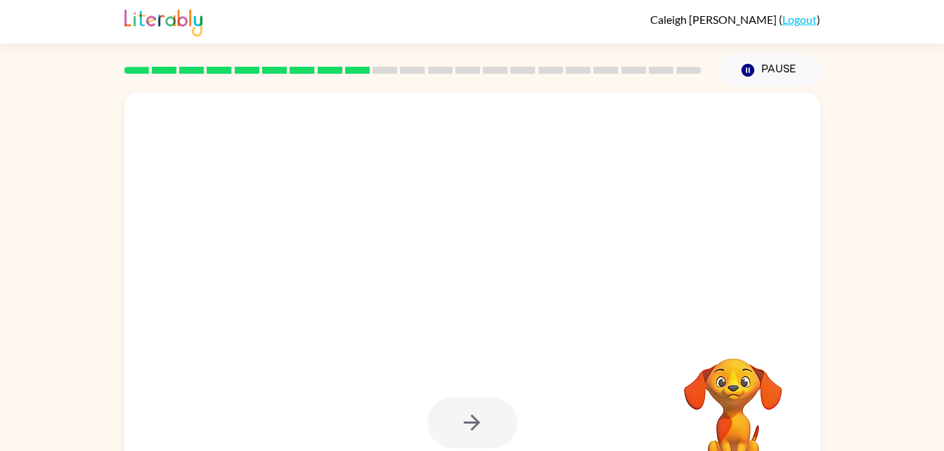
drag, startPoint x: 470, startPoint y: 408, endPoint x: 480, endPoint y: 449, distance: 42.8
click at [480, 449] on div at bounding box center [473, 423] width 668 height 115
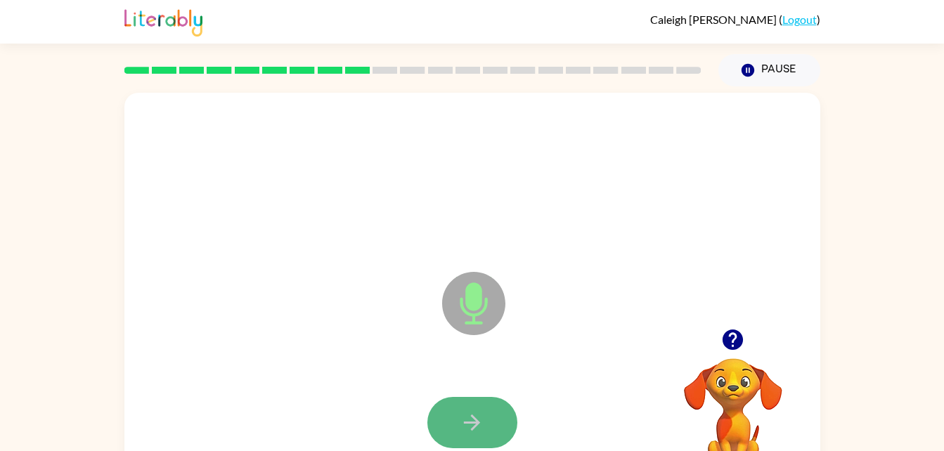
click at [477, 413] on icon "button" at bounding box center [472, 423] width 25 height 25
click at [476, 425] on icon "button" at bounding box center [472, 423] width 16 height 16
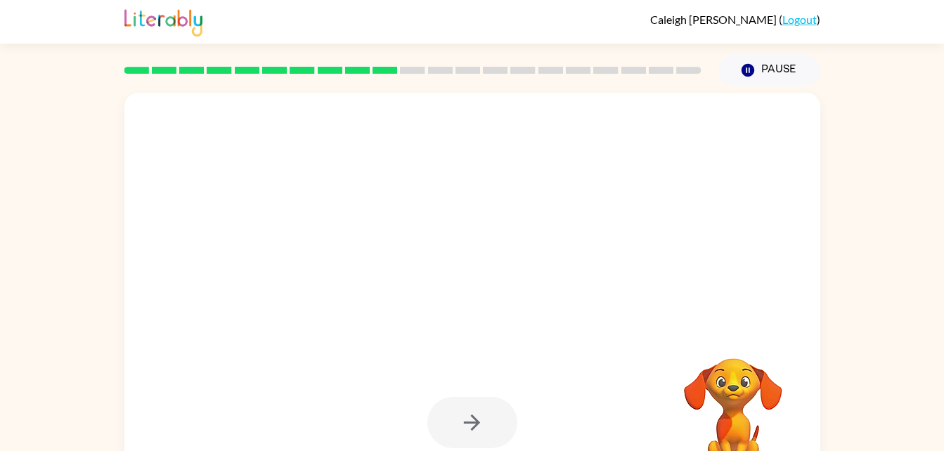
click at [476, 425] on div at bounding box center [472, 422] width 90 height 51
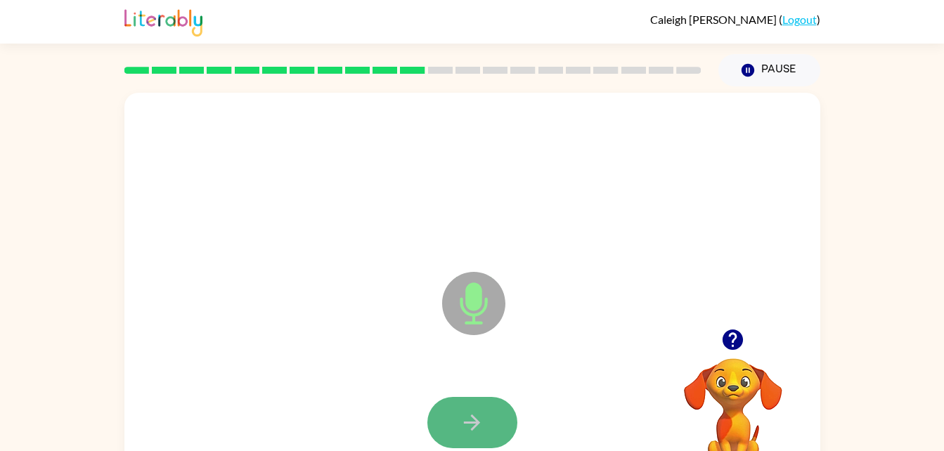
click at [472, 420] on icon "button" at bounding box center [472, 423] width 25 height 25
click at [465, 432] on icon "button" at bounding box center [472, 423] width 25 height 25
click at [472, 411] on icon "button" at bounding box center [472, 423] width 25 height 25
click at [468, 404] on button "button" at bounding box center [472, 422] width 90 height 51
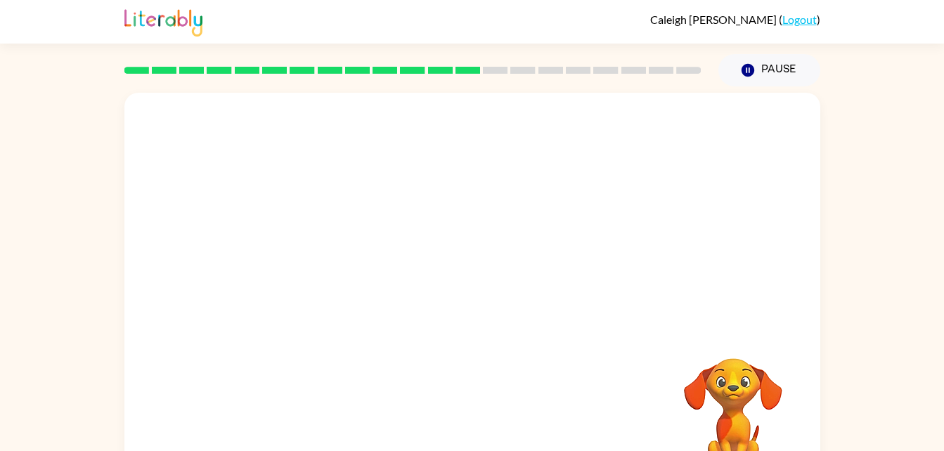
click at [501, 419] on div "Your browser must support playing .mp4 files to use Literably. Please try using…" at bounding box center [472, 293] width 696 height 401
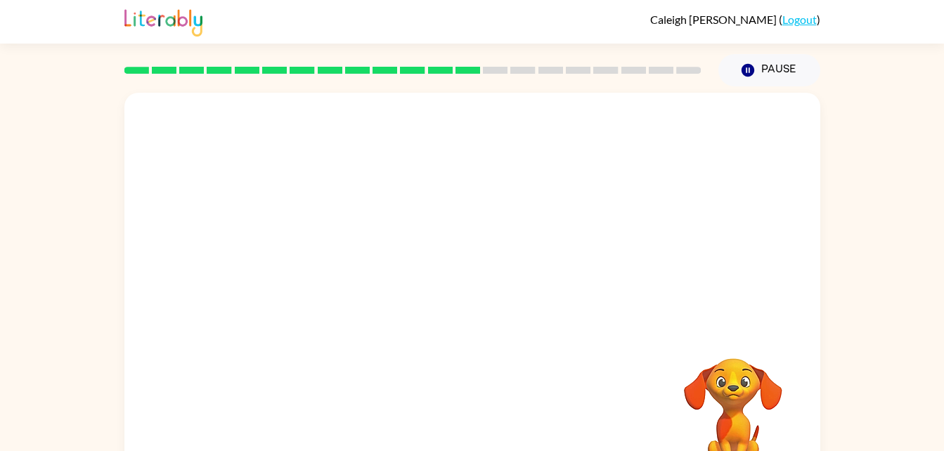
click at [501, 419] on div "Your browser must support playing .mp4 files to use Literably. Please try using…" at bounding box center [472, 293] width 696 height 401
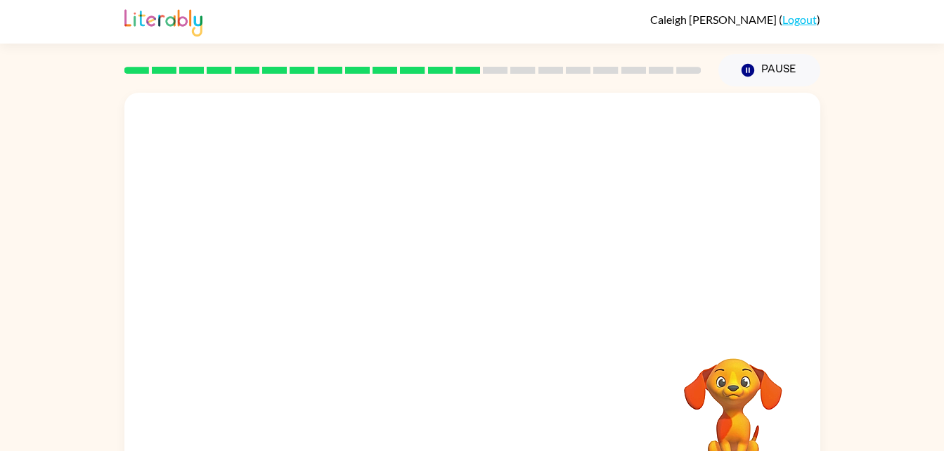
click at [501, 419] on div "Your browser must support playing .mp4 files to use Literably. Please try using…" at bounding box center [472, 293] width 696 height 401
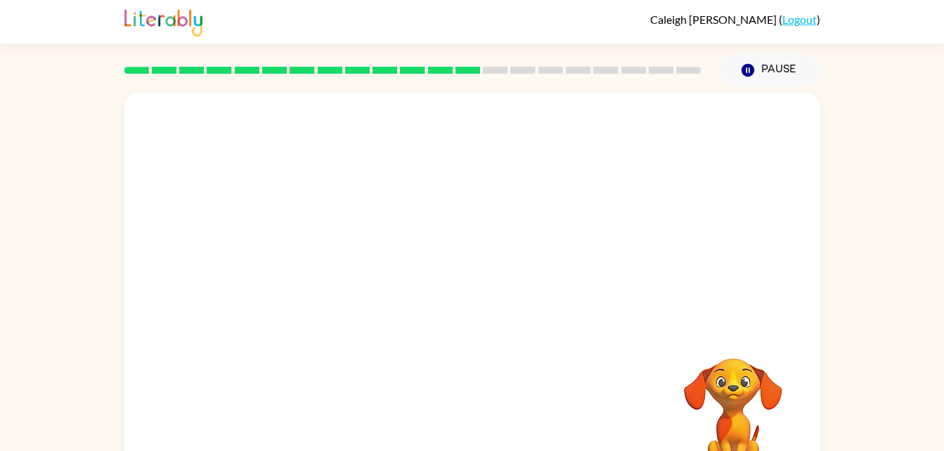
click at [501, 419] on div "Your browser must support playing .mp4 files to use Literably. Please try using…" at bounding box center [472, 293] width 696 height 401
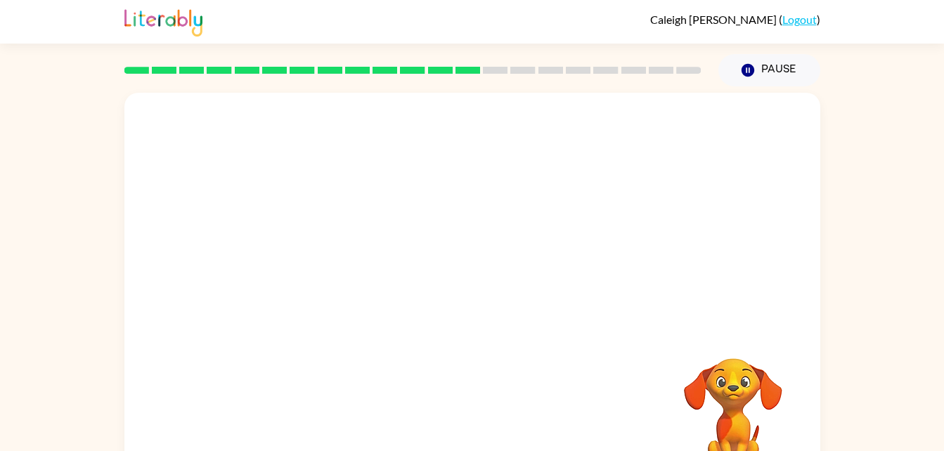
click at [501, 419] on div "Your browser must support playing .mp4 files to use Literably. Please try using…" at bounding box center [472, 293] width 696 height 401
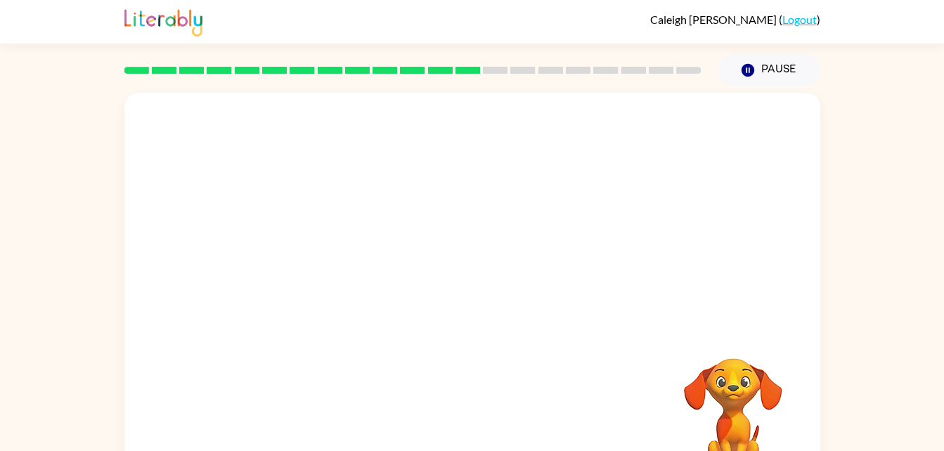
click at [501, 419] on div "Your browser must support playing .mp4 files to use Literably. Please try using…" at bounding box center [472, 293] width 696 height 401
click at [501, 419] on div at bounding box center [473, 423] width 668 height 115
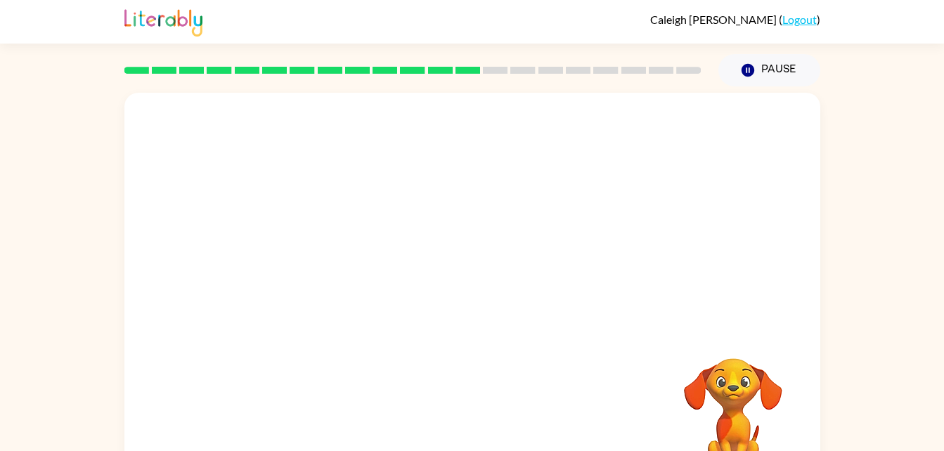
click at [501, 419] on div at bounding box center [473, 423] width 668 height 115
click at [491, 406] on div at bounding box center [473, 423] width 668 height 115
click at [491, 416] on div at bounding box center [473, 423] width 668 height 115
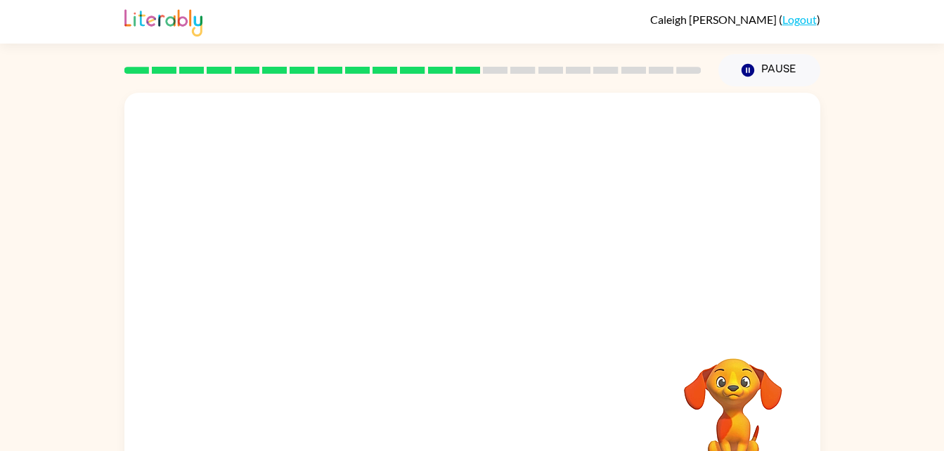
click at [491, 416] on div at bounding box center [473, 423] width 668 height 115
